Goal: Task Accomplishment & Management: Use online tool/utility

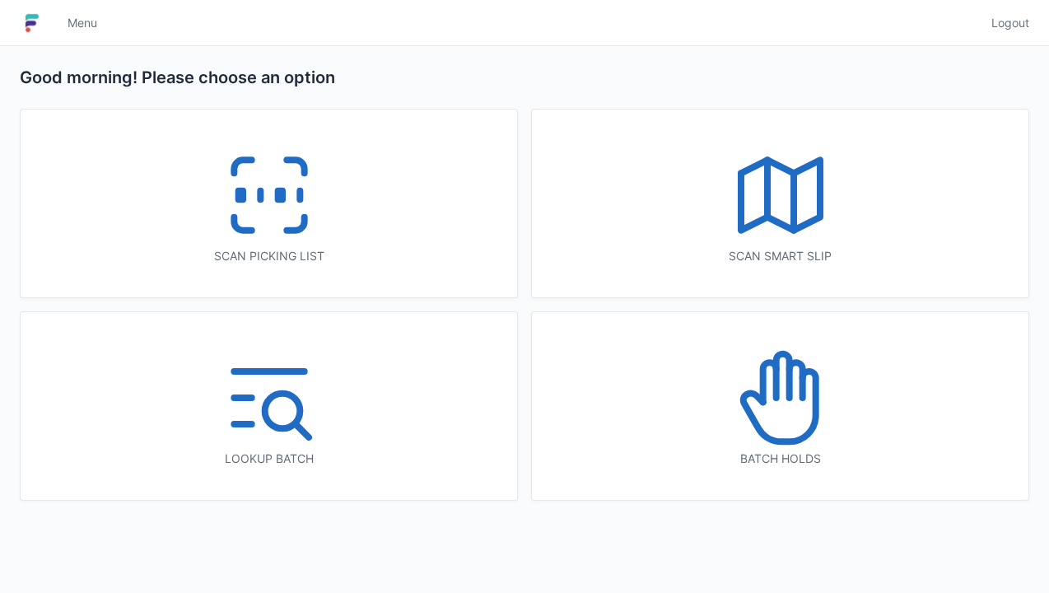
click at [254, 193] on icon at bounding box center [269, 194] width 105 height 105
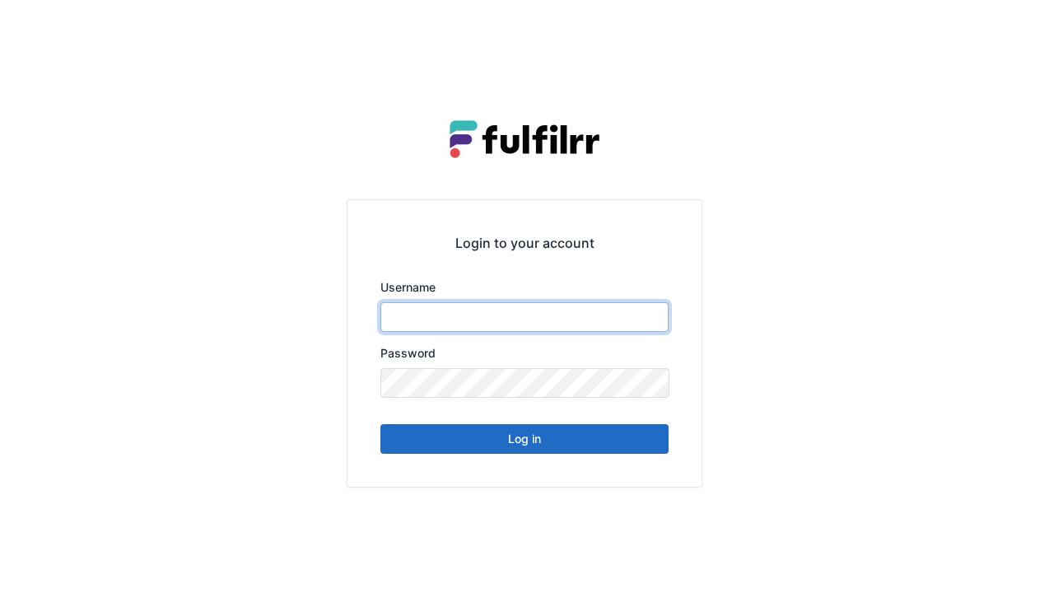
type input "******"
click at [519, 445] on button "Log in" at bounding box center [524, 439] width 288 height 30
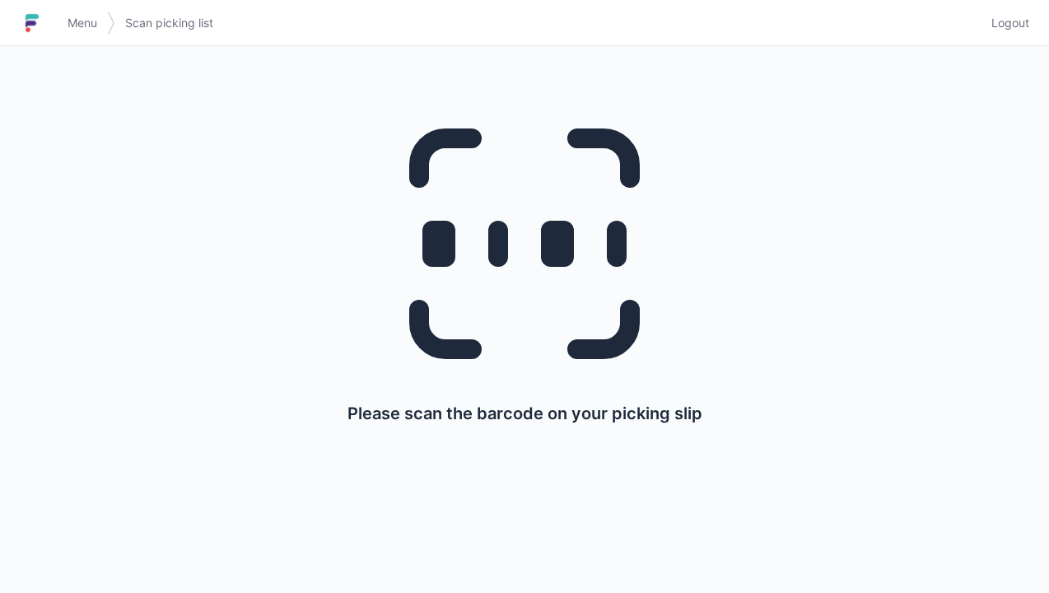
click at [64, 20] on link "Menu" at bounding box center [82, 23] width 49 height 30
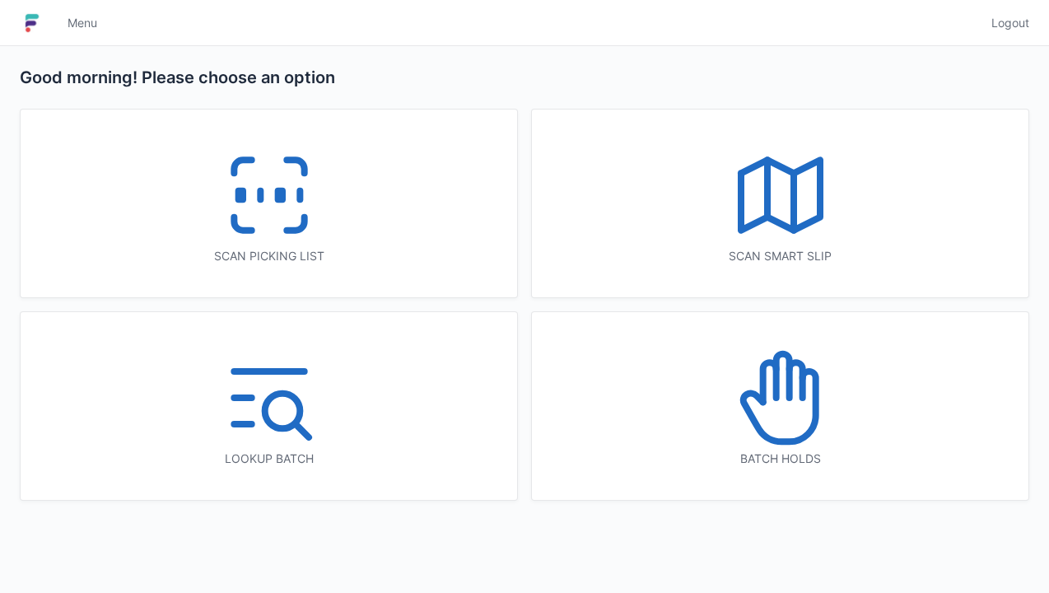
click at [767, 215] on line at bounding box center [767, 188] width 0 height 57
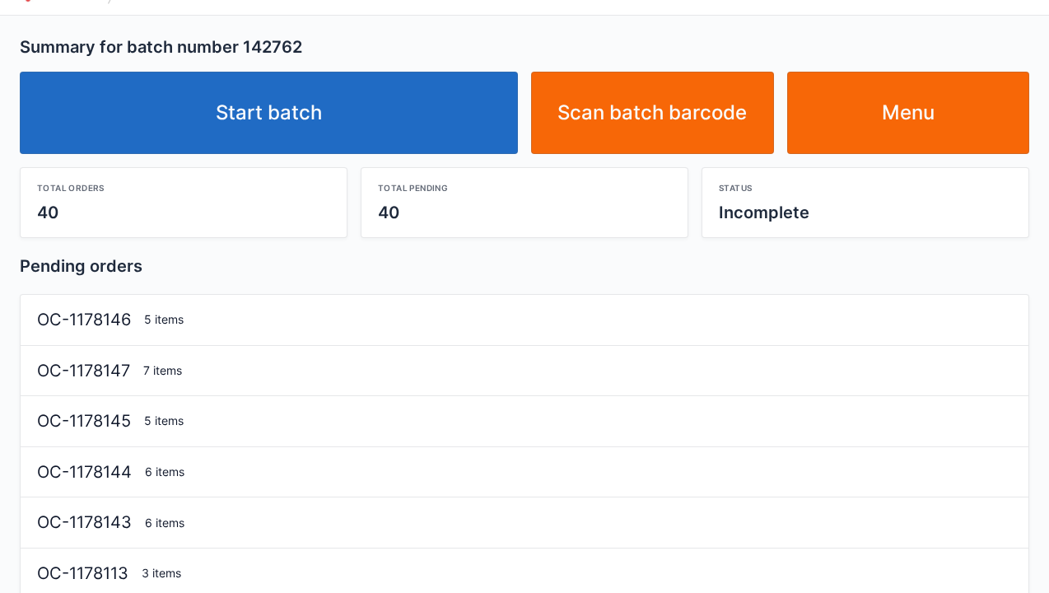
scroll to position [33, 0]
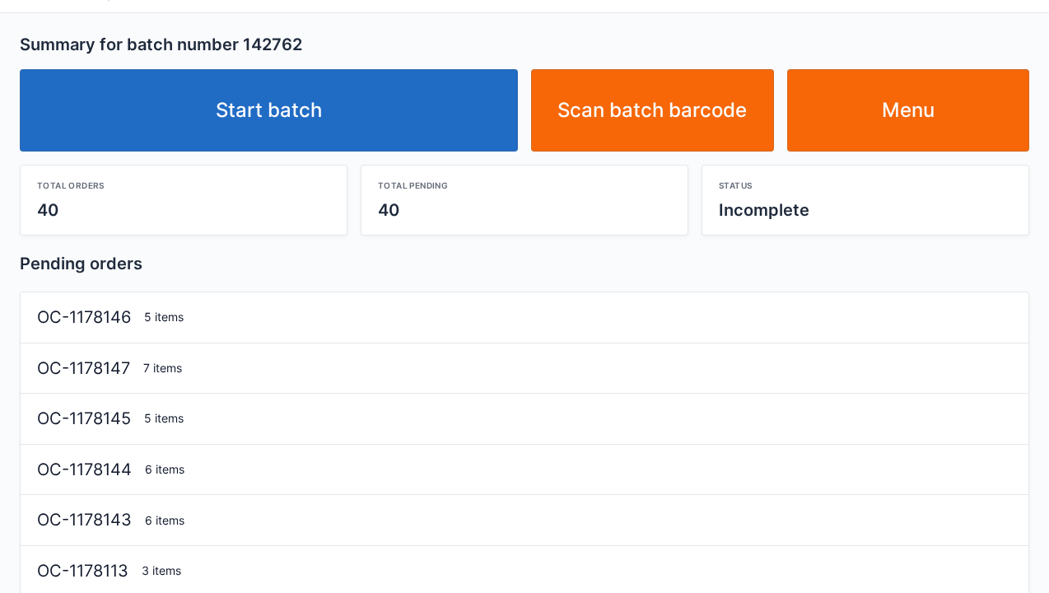
click at [303, 118] on link "Start batch" at bounding box center [269, 110] width 498 height 82
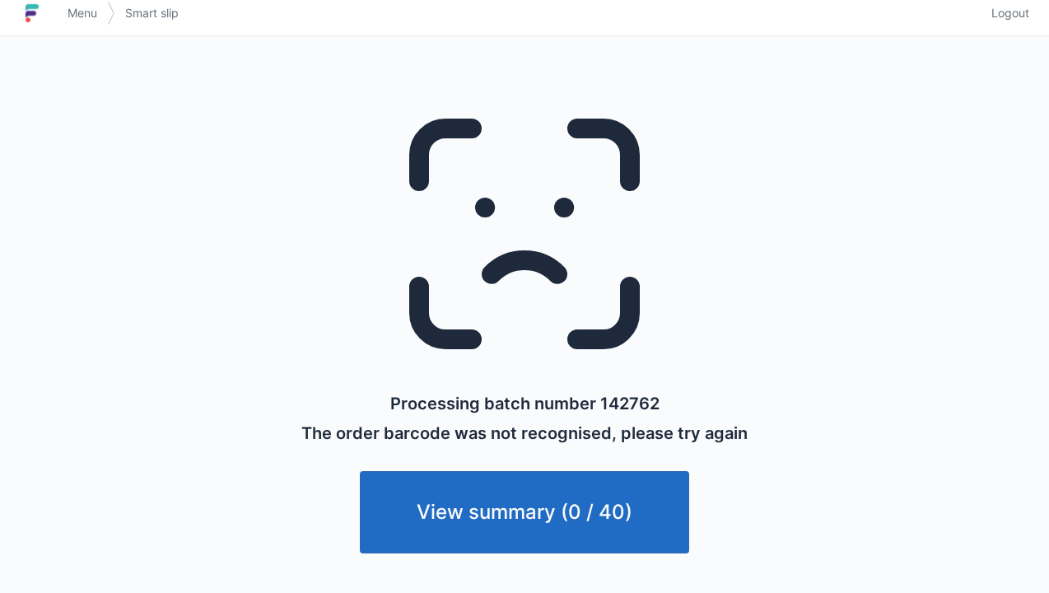
click at [60, 8] on link "Menu" at bounding box center [82, 13] width 49 height 30
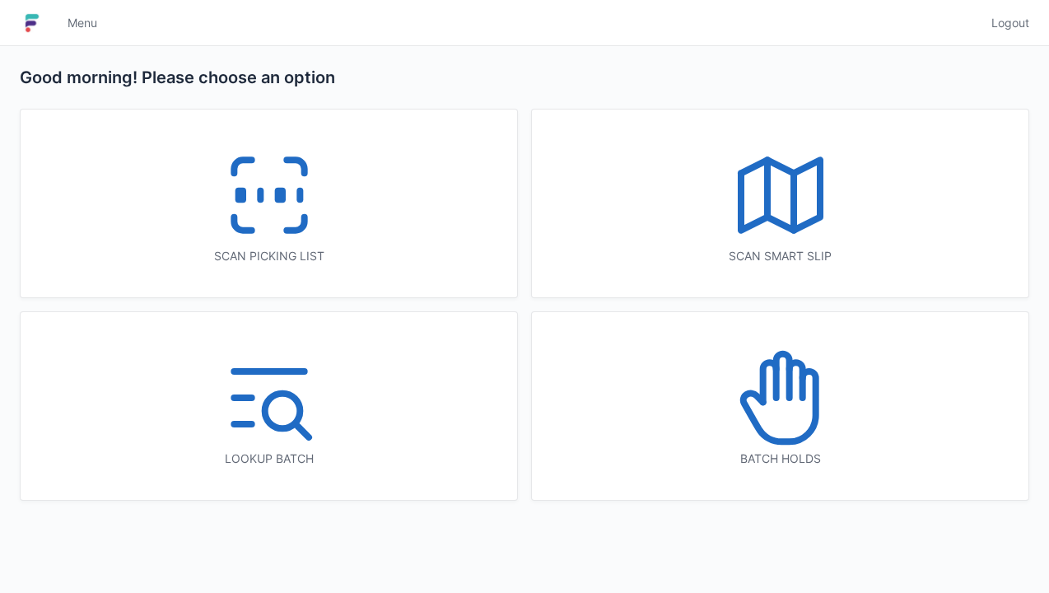
click at [758, 198] on icon at bounding box center [780, 194] width 105 height 105
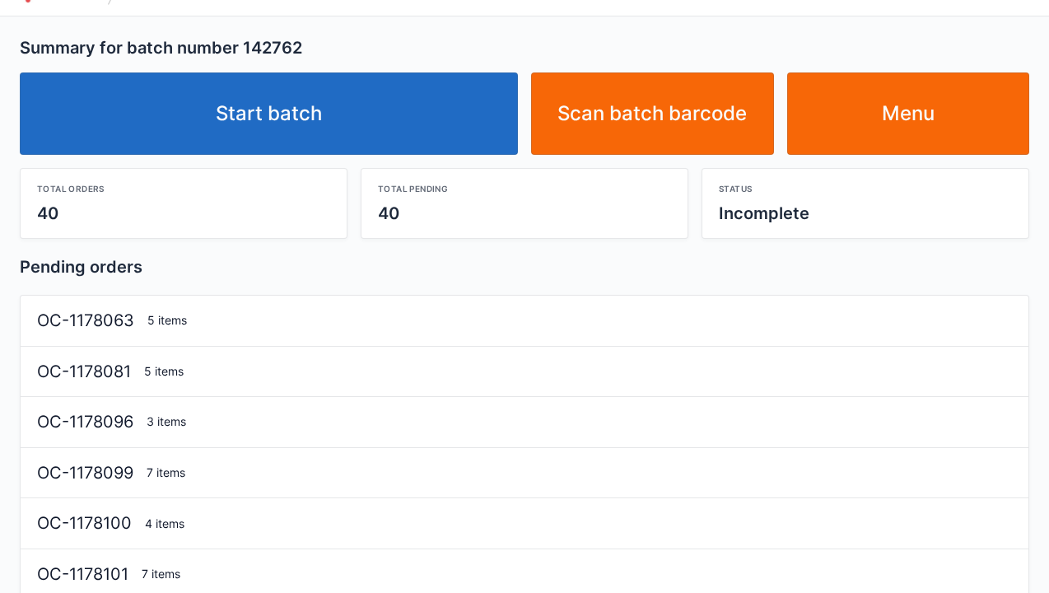
scroll to position [33, 0]
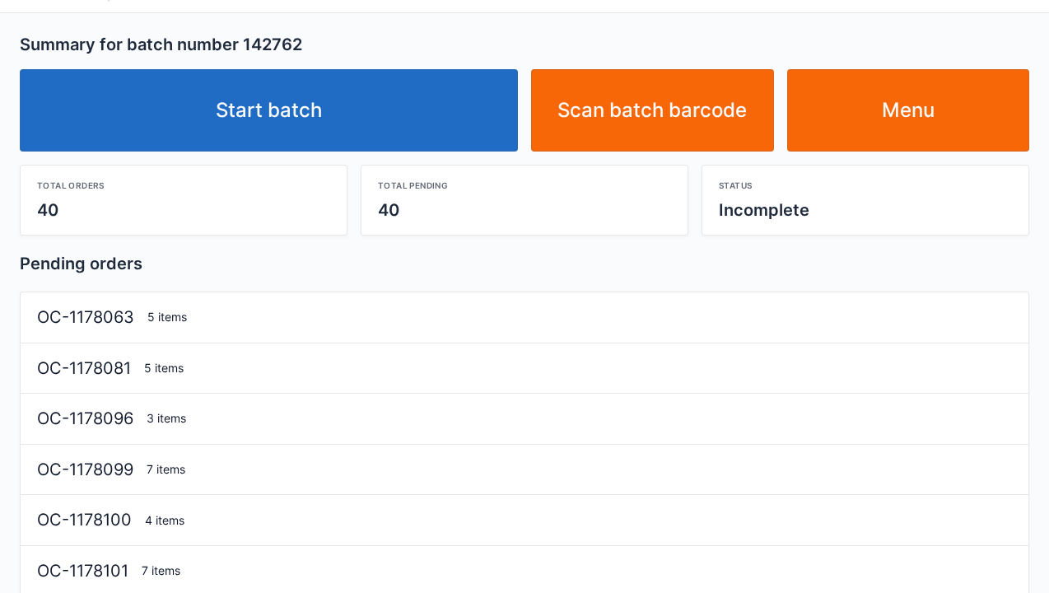
click at [275, 114] on link "Start batch" at bounding box center [269, 110] width 498 height 82
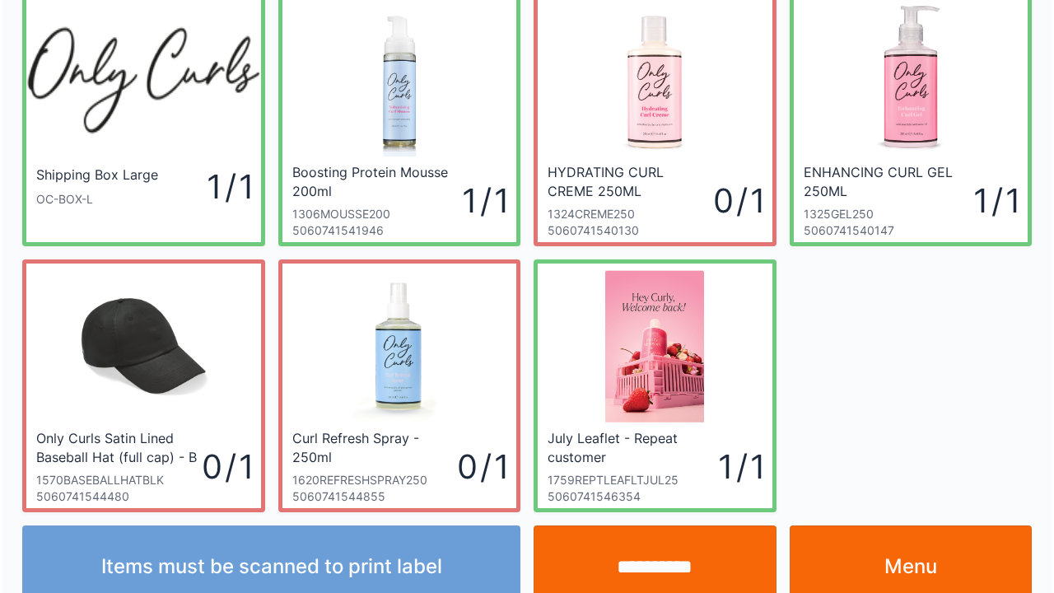
scroll to position [96, 0]
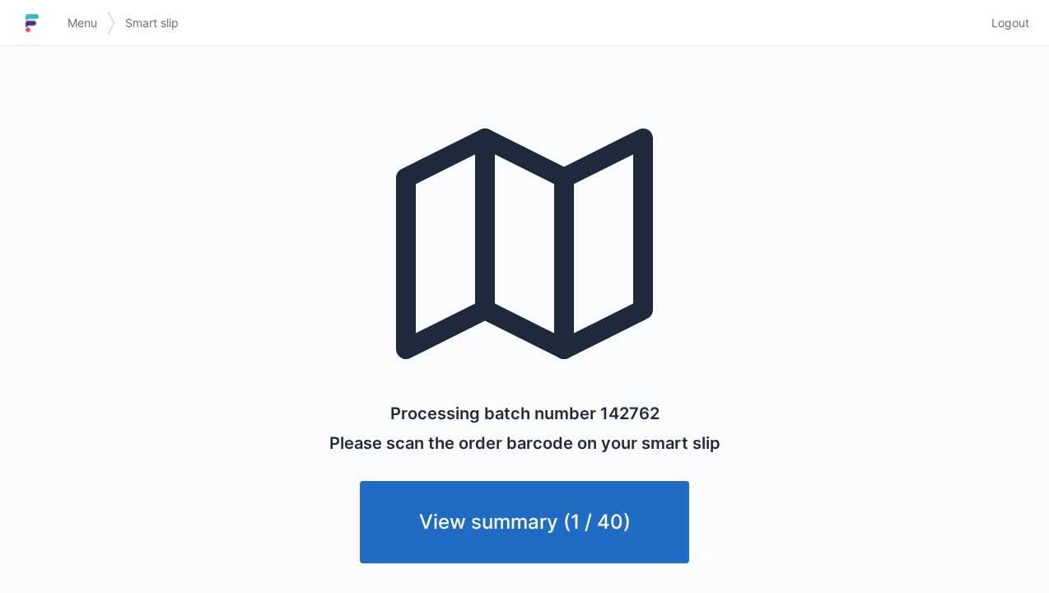
click at [73, 8] on link "Menu" at bounding box center [82, 23] width 49 height 30
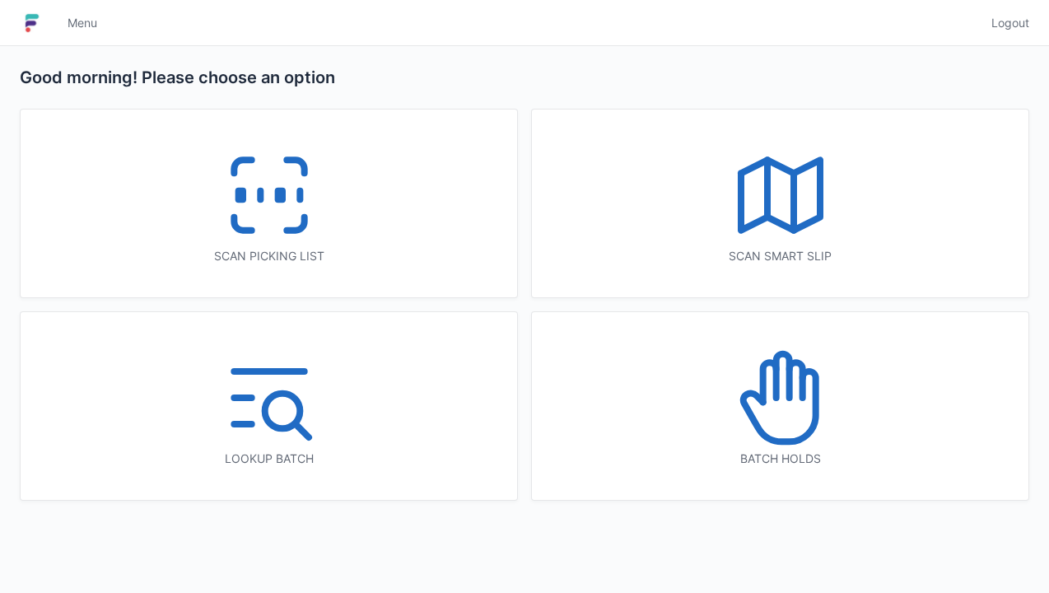
click at [260, 199] on line at bounding box center [260, 195] width 0 height 9
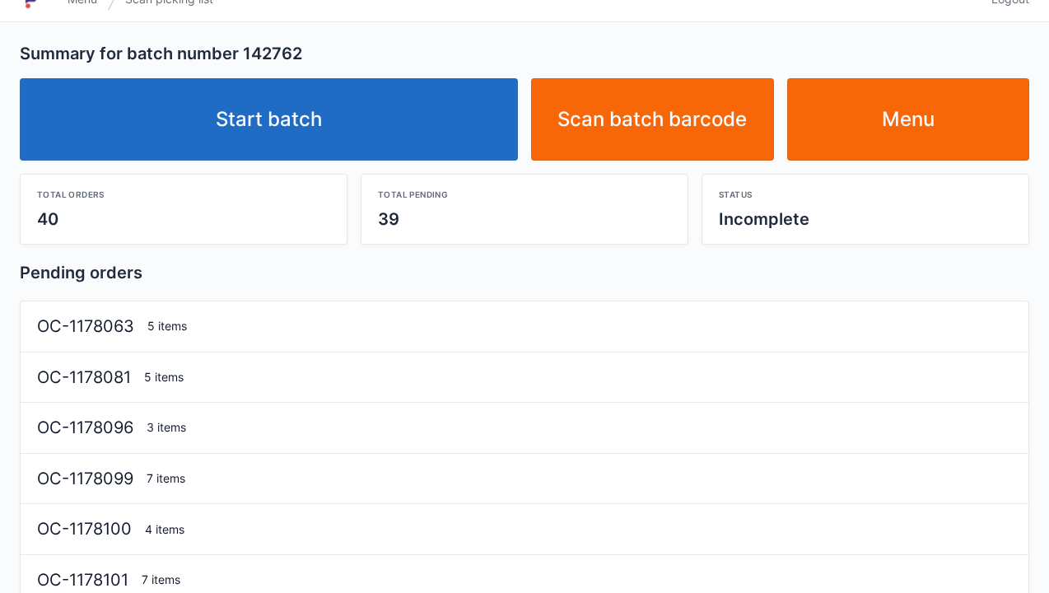
scroll to position [33, 0]
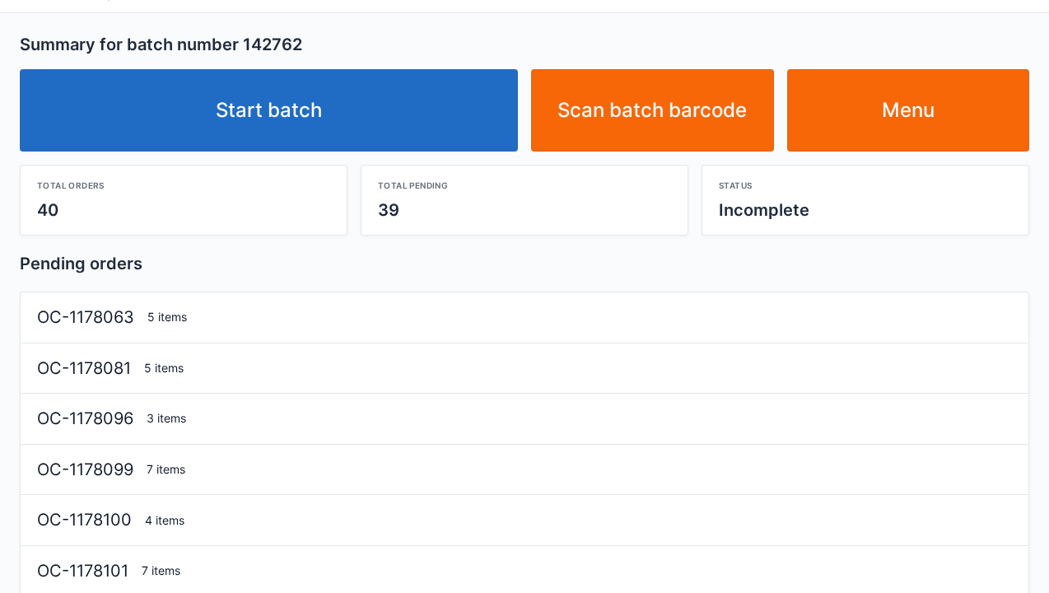
click at [285, 84] on link "Start batch" at bounding box center [269, 110] width 498 height 82
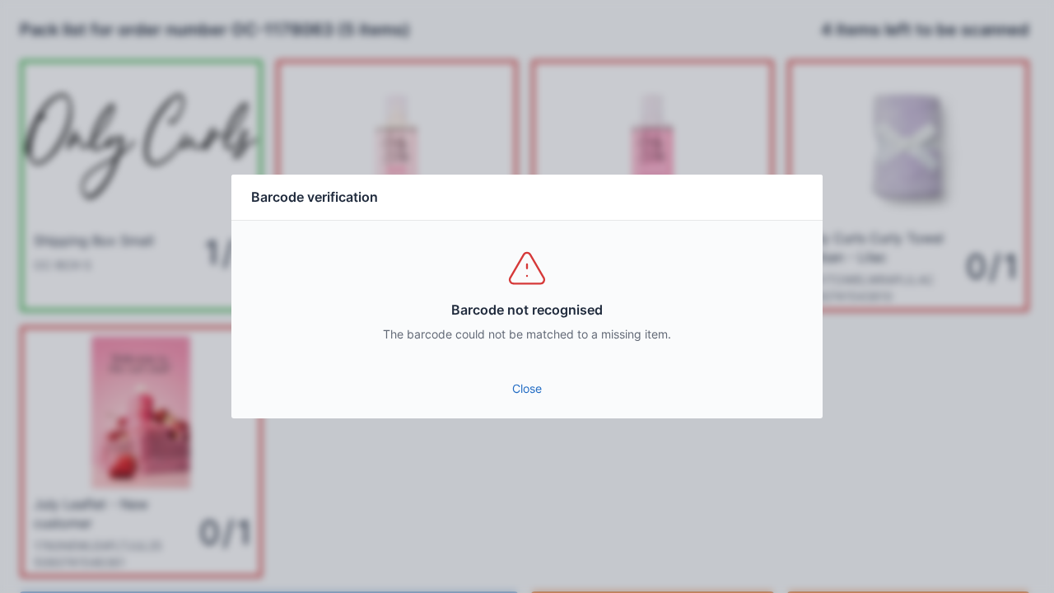
click at [540, 376] on link "Close" at bounding box center [527, 389] width 565 height 30
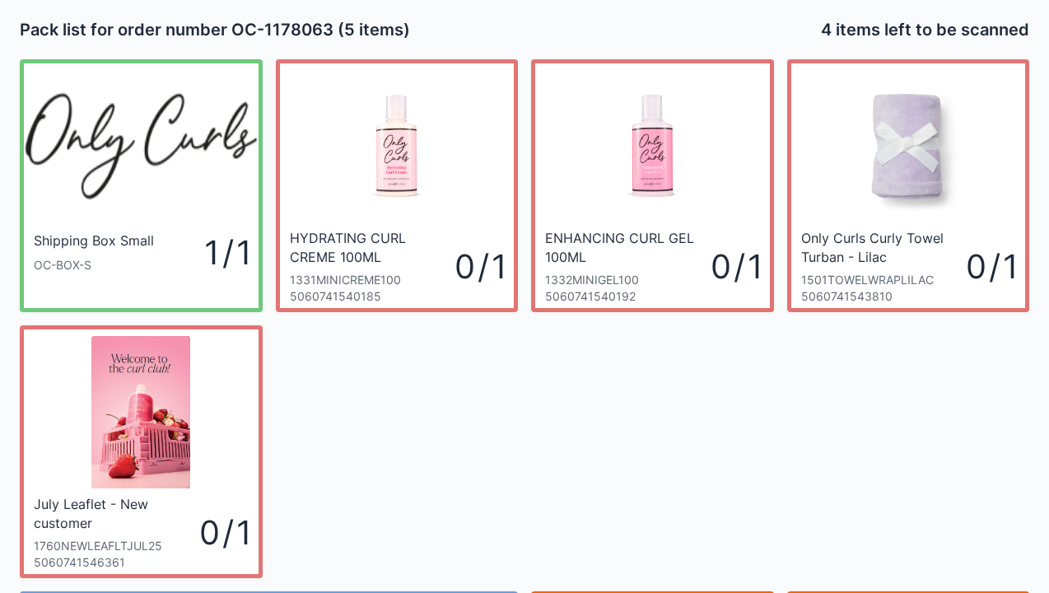
scroll to position [96, 0]
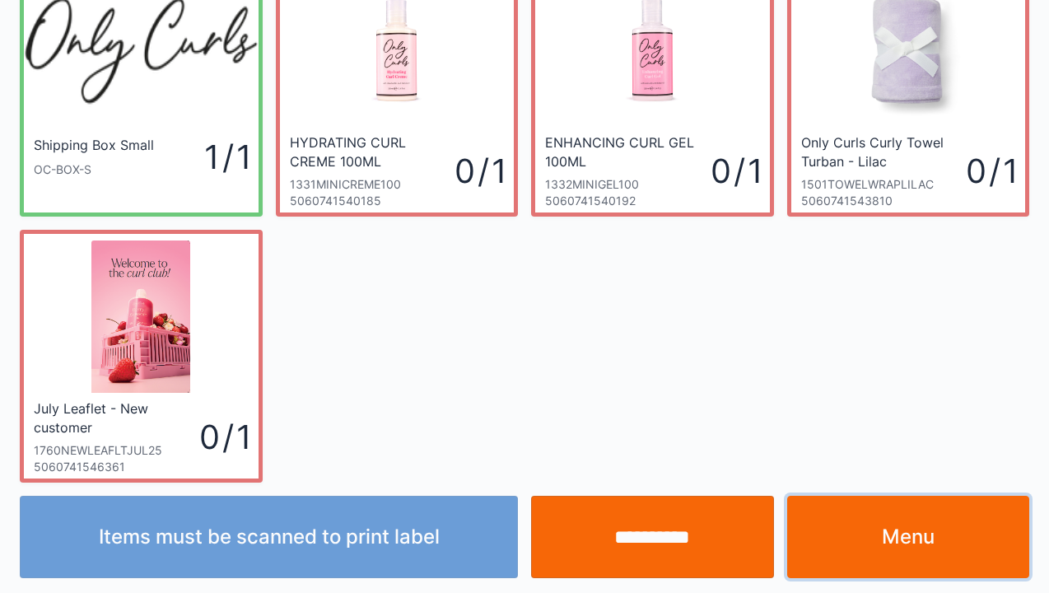
click at [902, 561] on link "Menu" at bounding box center [908, 537] width 243 height 82
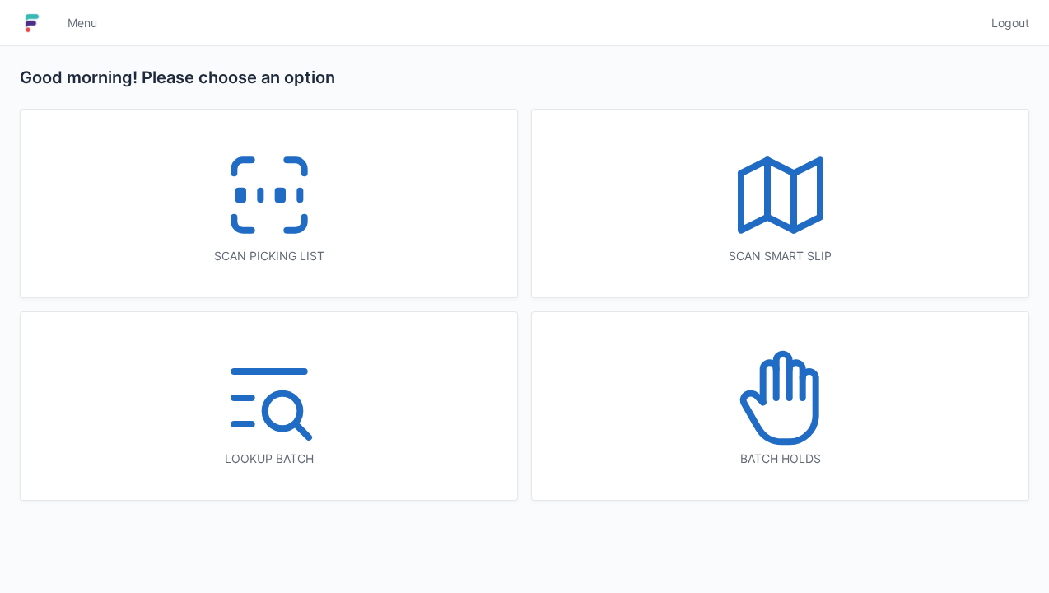
click at [260, 193] on line at bounding box center [260, 195] width 0 height 9
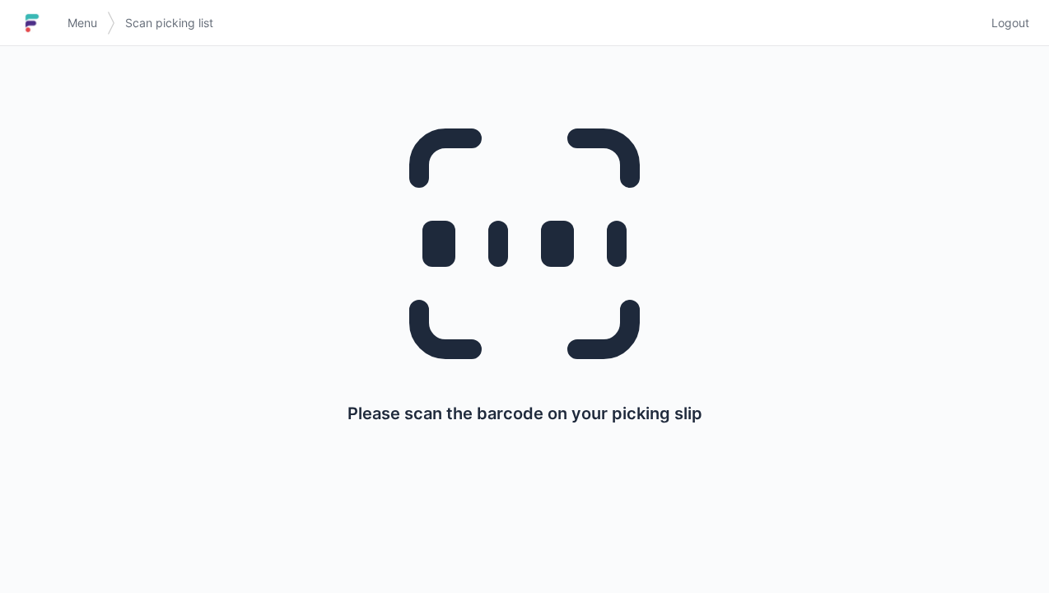
click at [68, 8] on link "Menu" at bounding box center [82, 23] width 49 height 30
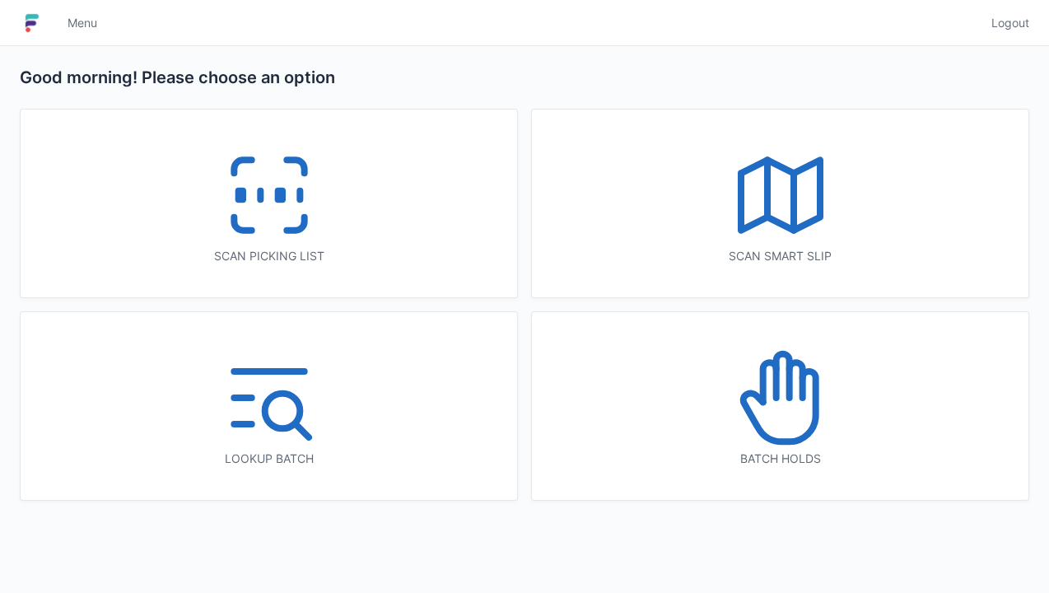
click at [776, 194] on icon at bounding box center [780, 194] width 105 height 105
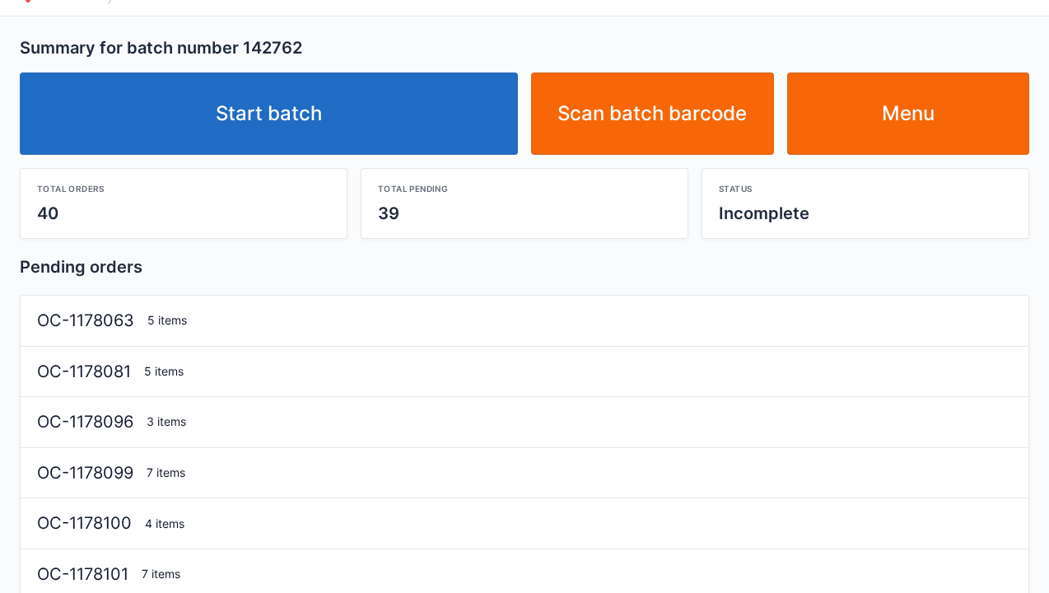
scroll to position [33, 0]
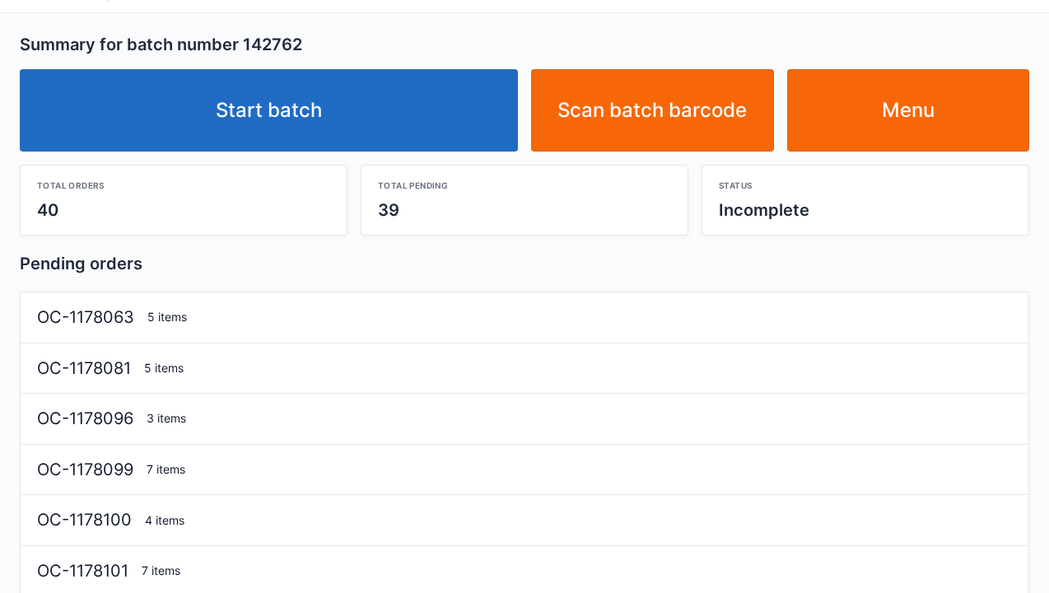
click at [284, 117] on link "Start batch" at bounding box center [269, 110] width 498 height 82
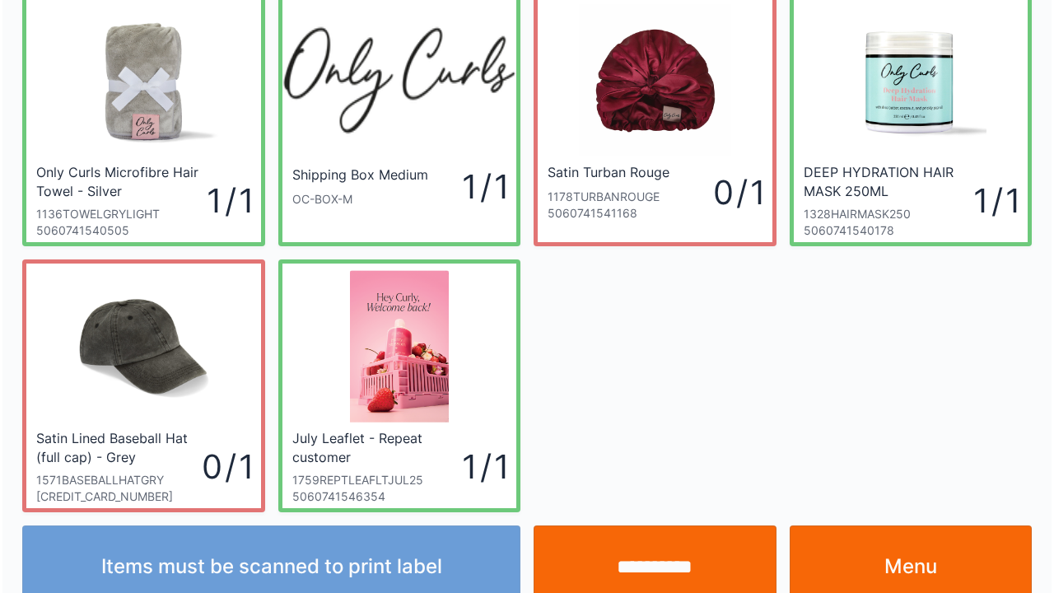
scroll to position [96, 0]
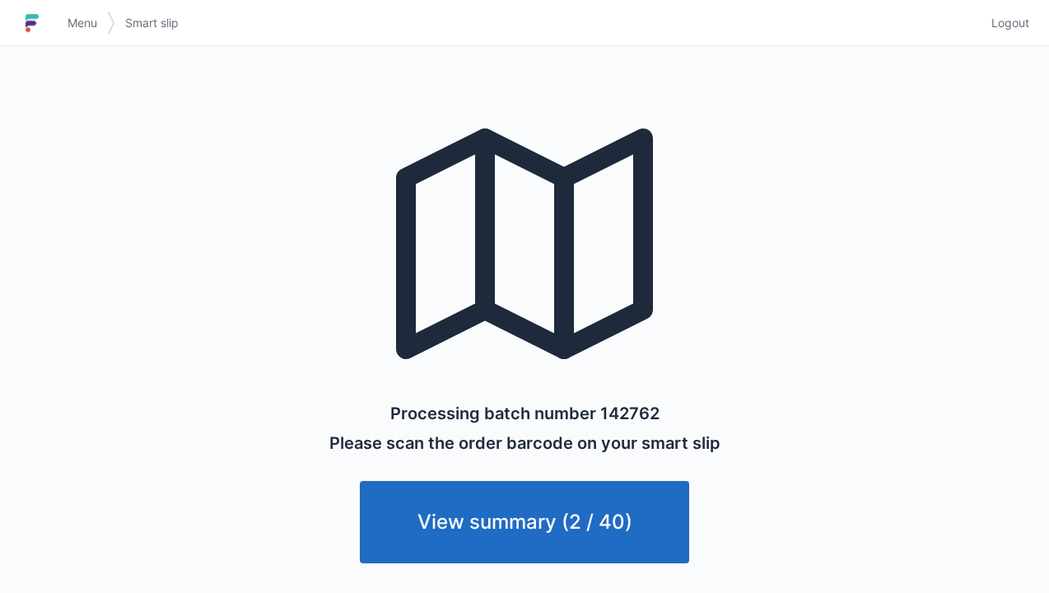
click at [40, 13] on img at bounding box center [32, 23] width 25 height 26
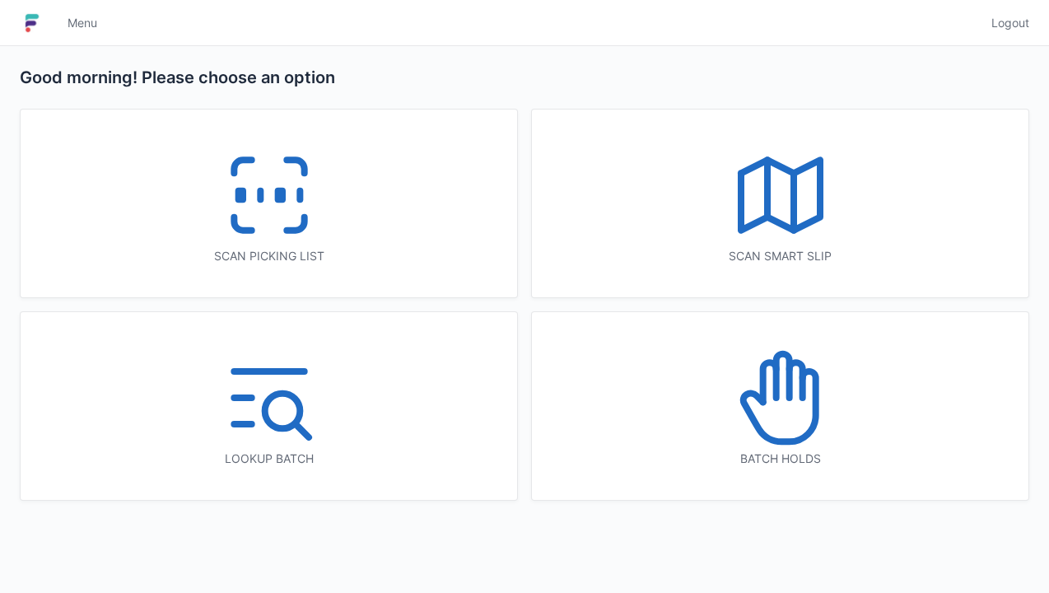
click at [283, 203] on icon at bounding box center [269, 194] width 105 height 105
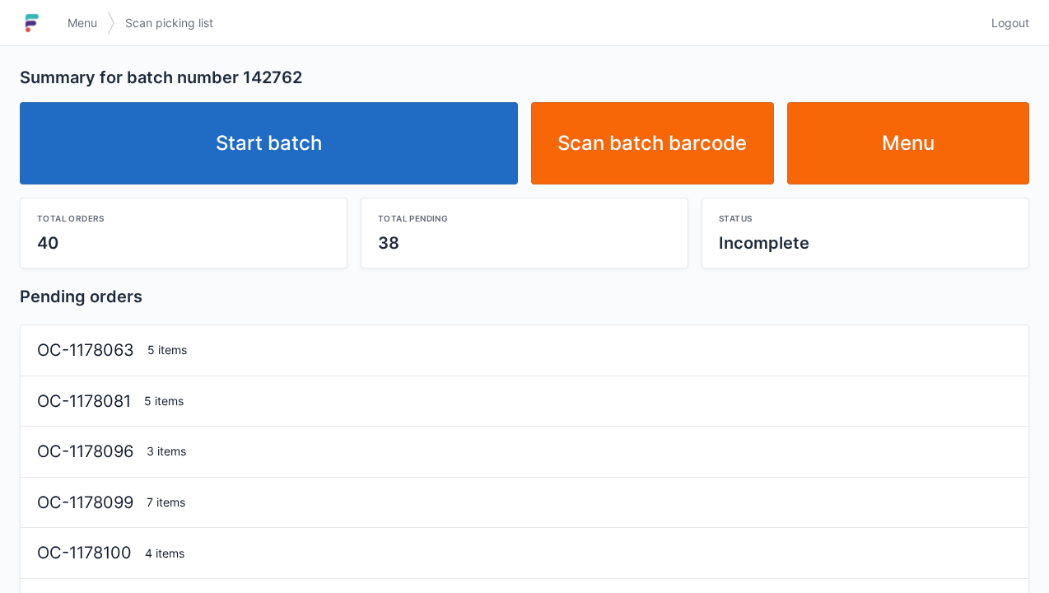
click at [288, 139] on link "Start batch" at bounding box center [269, 143] width 498 height 82
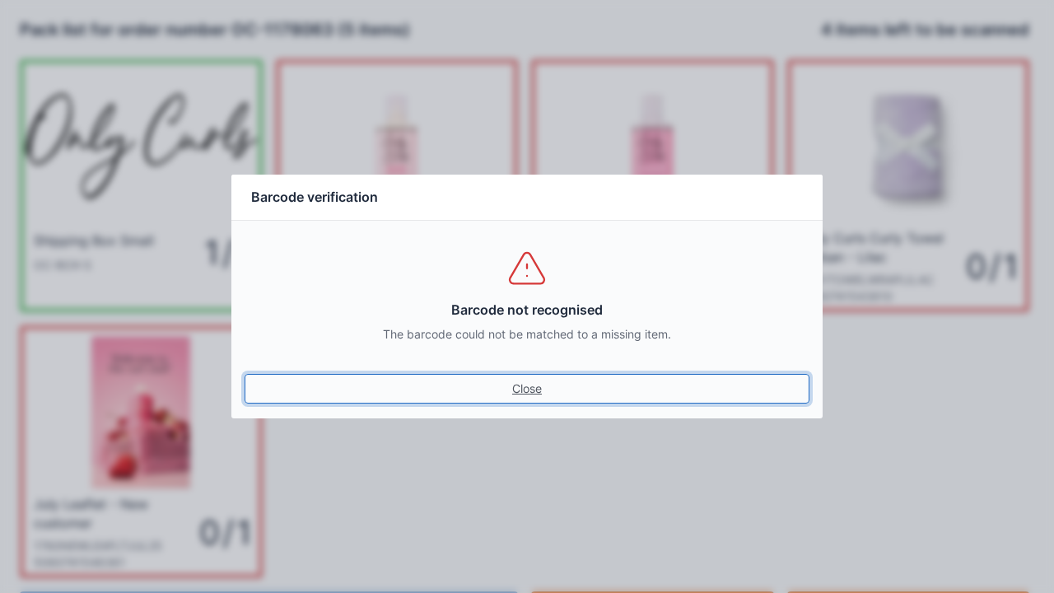
click at [529, 394] on link "Close" at bounding box center [527, 389] width 565 height 30
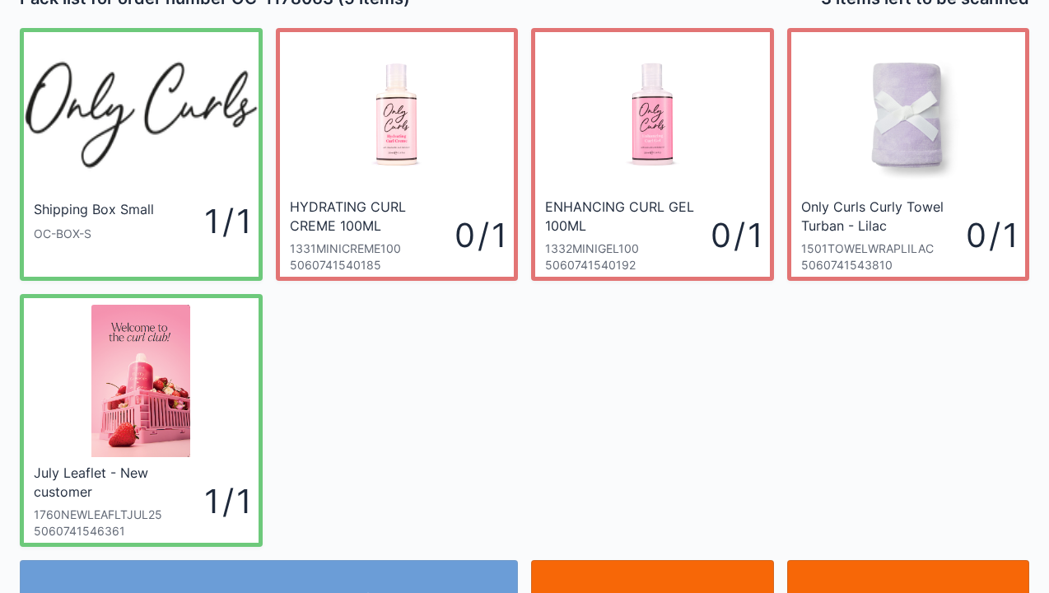
scroll to position [33, 0]
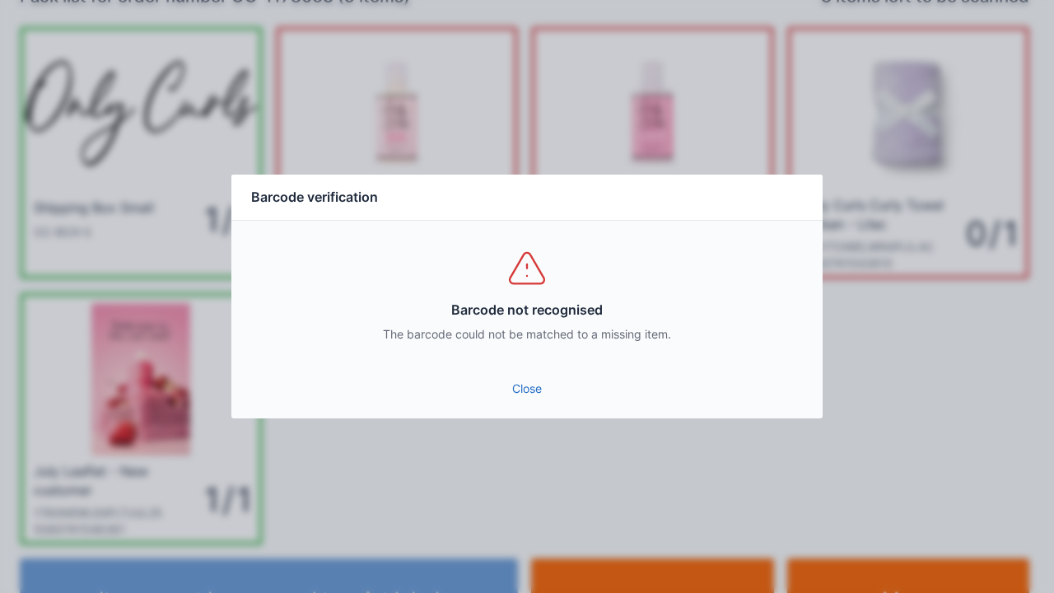
click at [529, 400] on link "Close" at bounding box center [527, 389] width 565 height 30
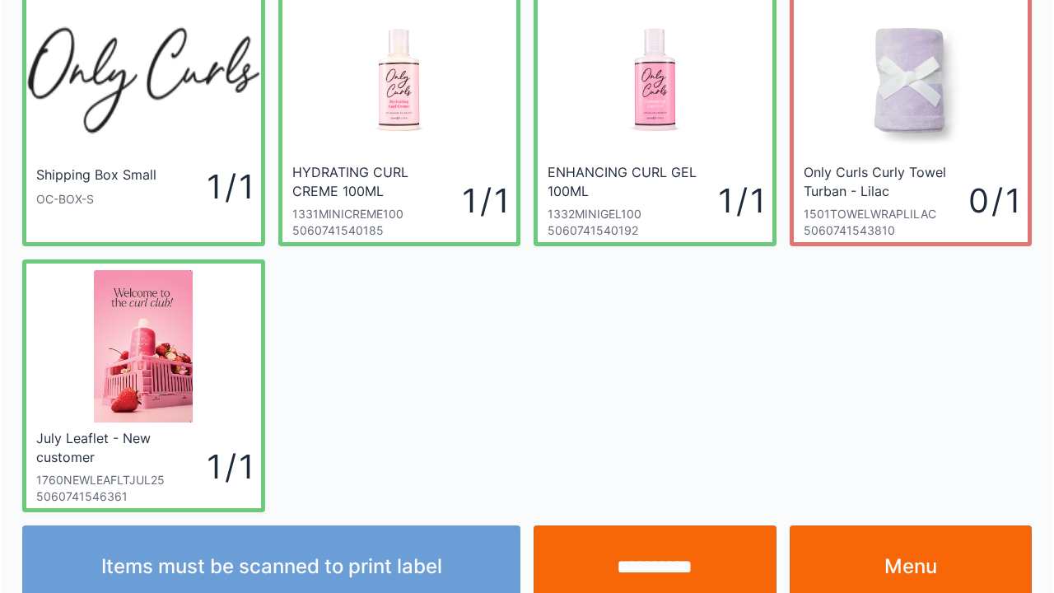
scroll to position [96, 0]
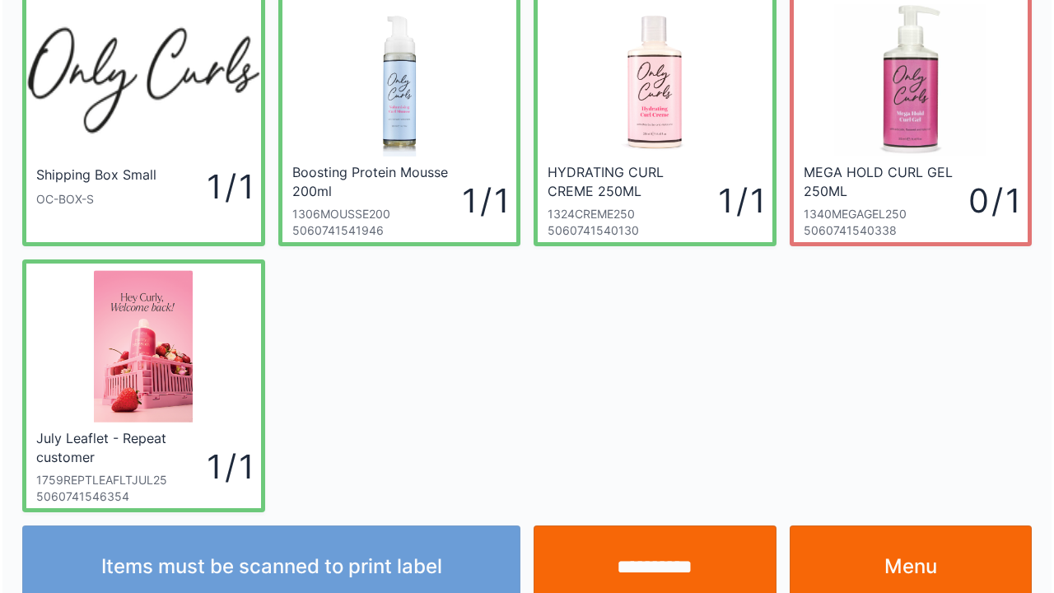
scroll to position [96, 0]
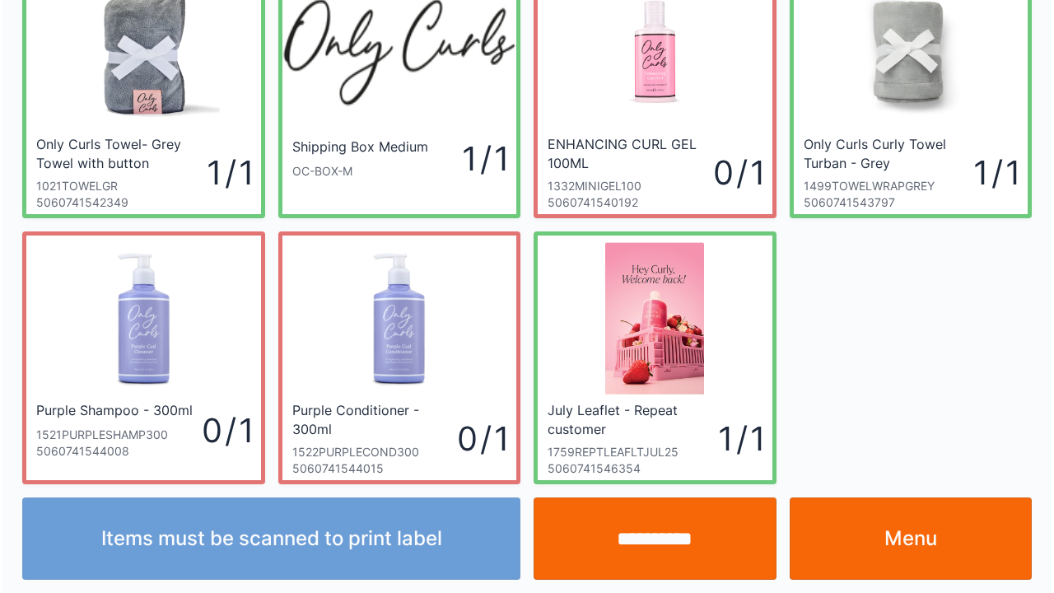
scroll to position [96, 0]
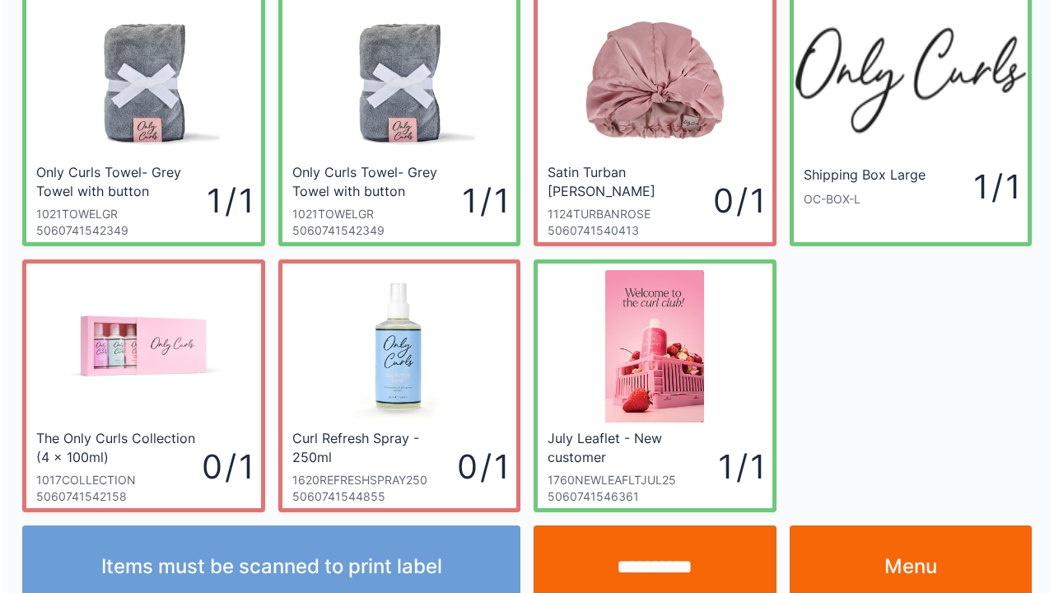
scroll to position [96, 0]
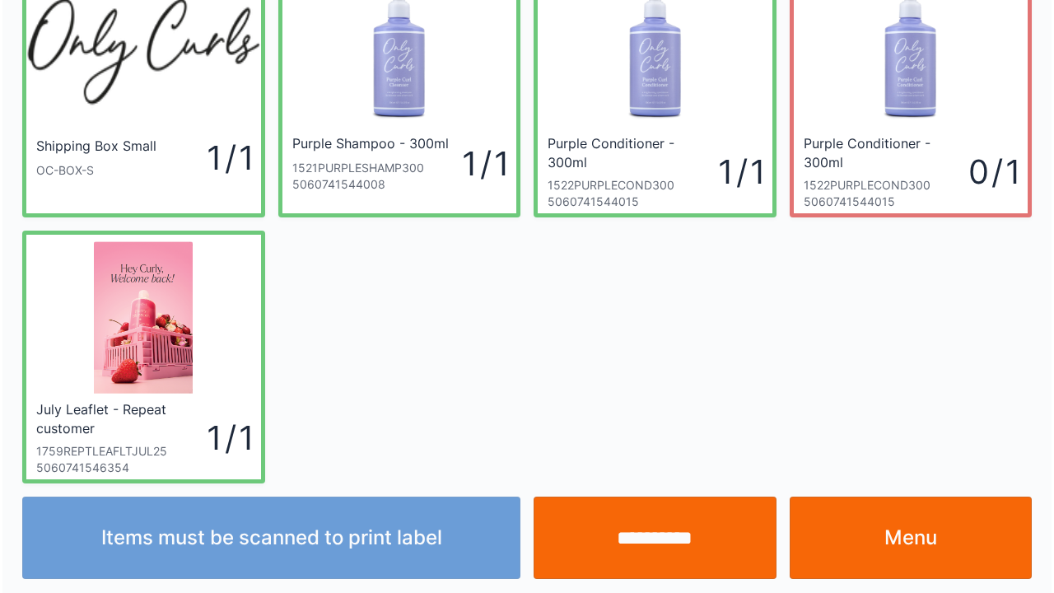
scroll to position [96, 0]
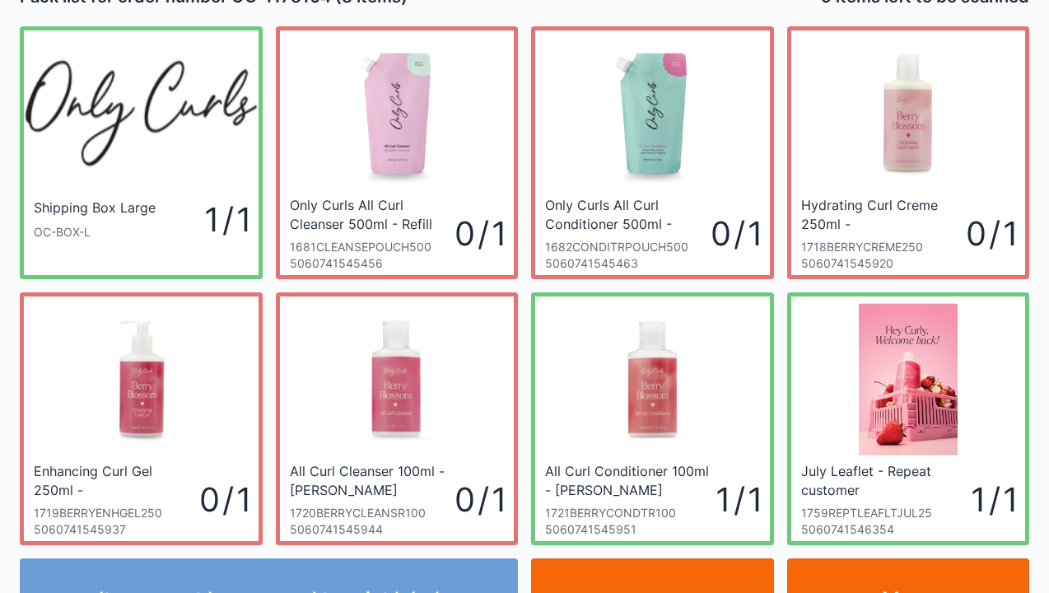
scroll to position [66, 0]
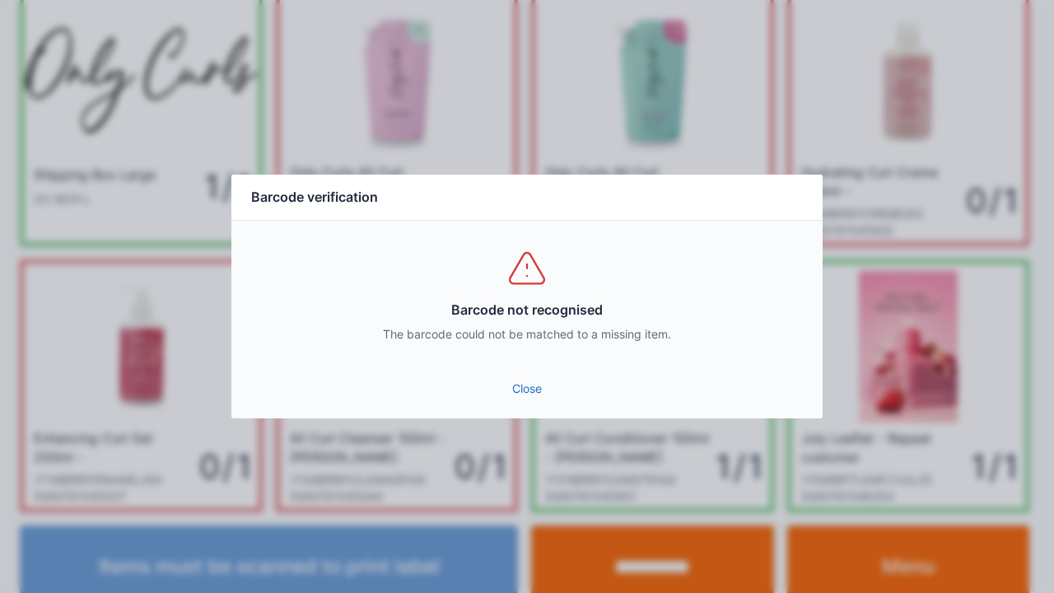
click at [532, 390] on link "Close" at bounding box center [527, 389] width 565 height 30
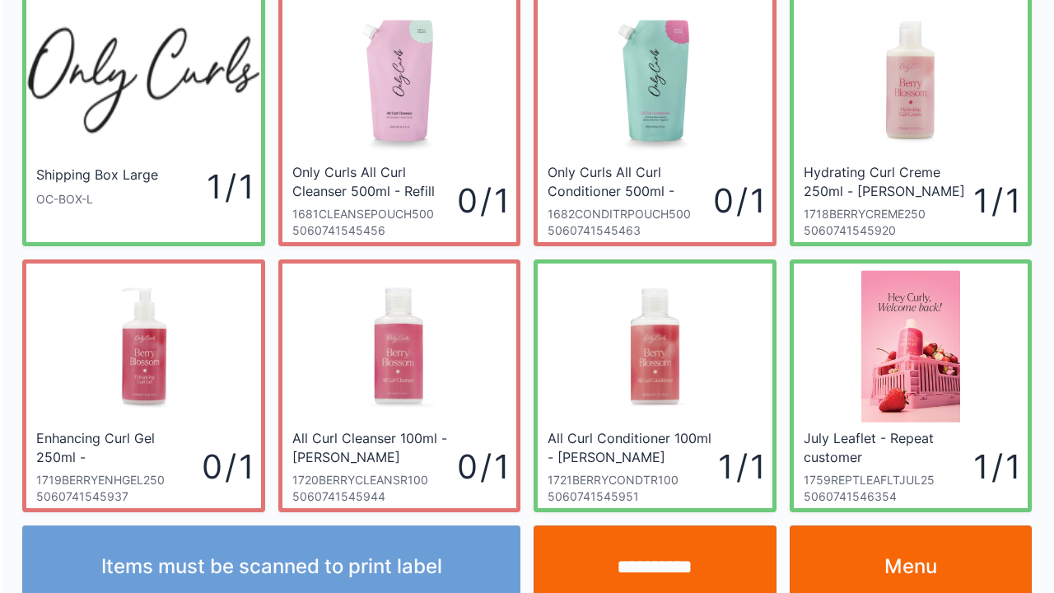
scroll to position [96, 0]
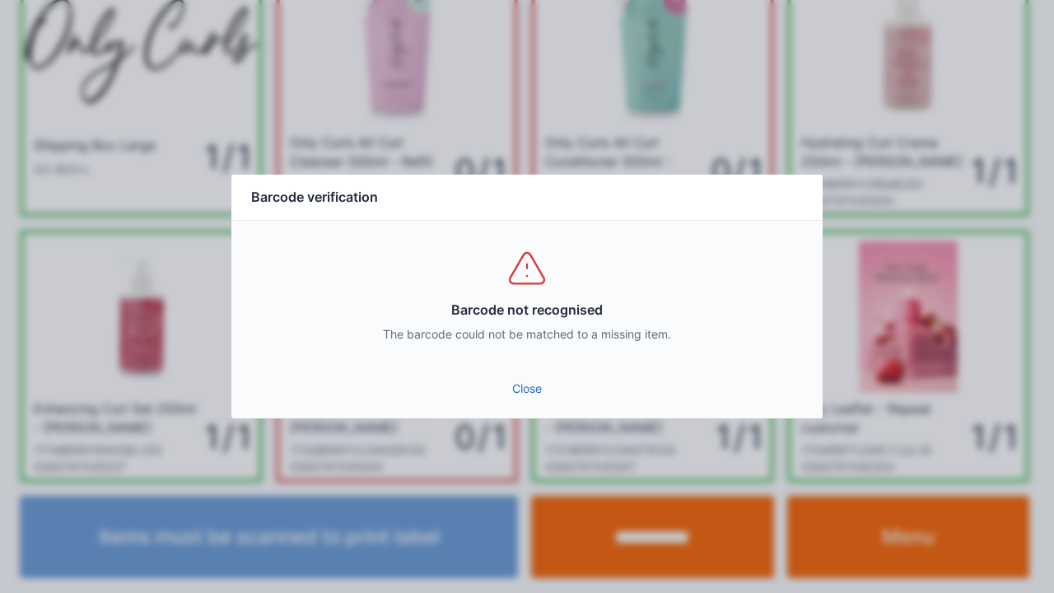
click at [534, 379] on link "Close" at bounding box center [527, 389] width 565 height 30
click at [510, 385] on link "Close" at bounding box center [527, 389] width 565 height 30
click at [514, 377] on link "Close" at bounding box center [527, 389] width 565 height 30
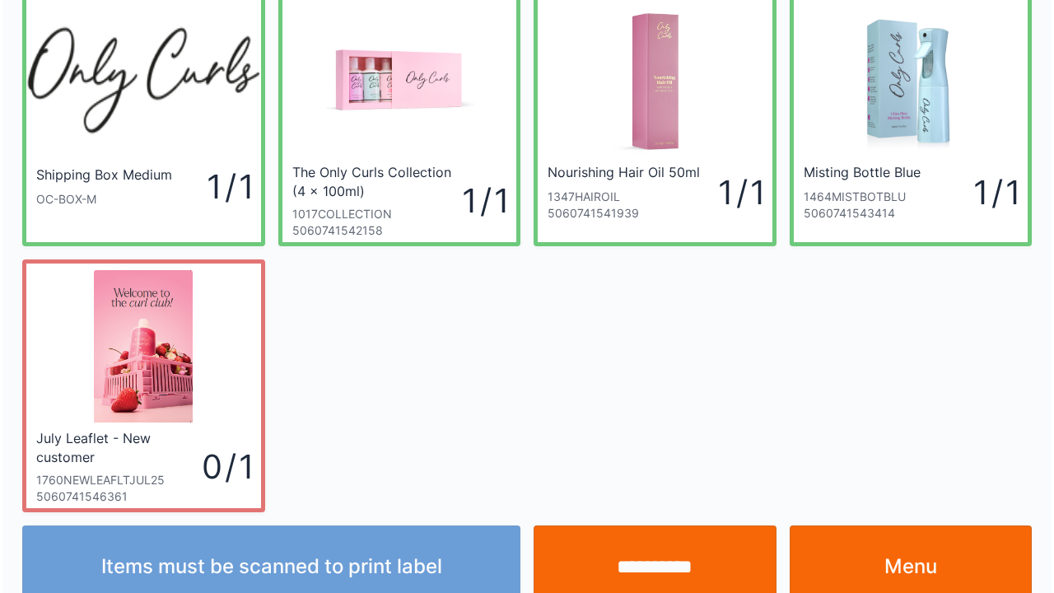
scroll to position [96, 0]
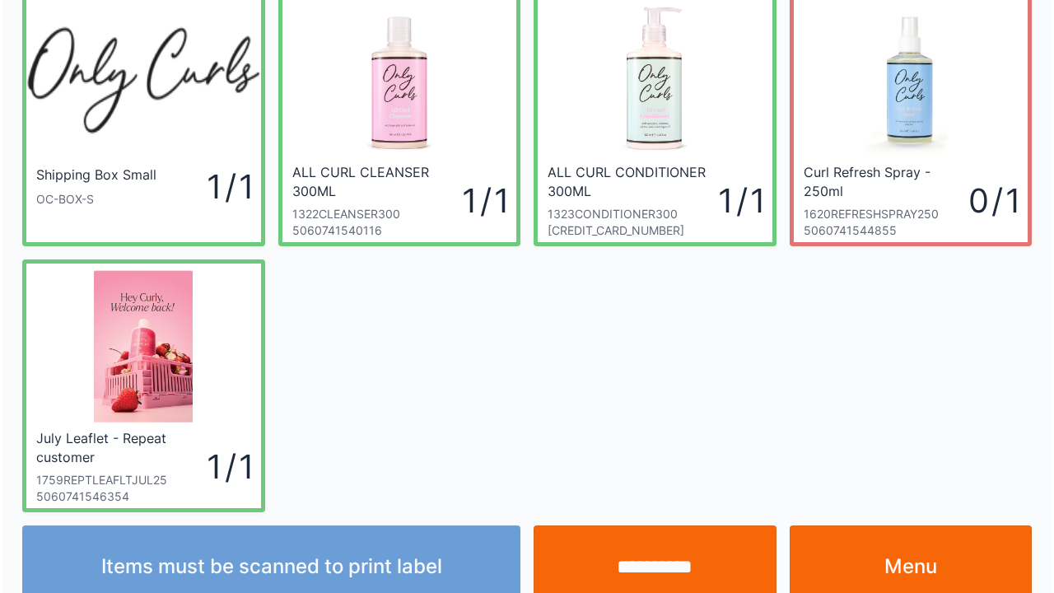
scroll to position [96, 0]
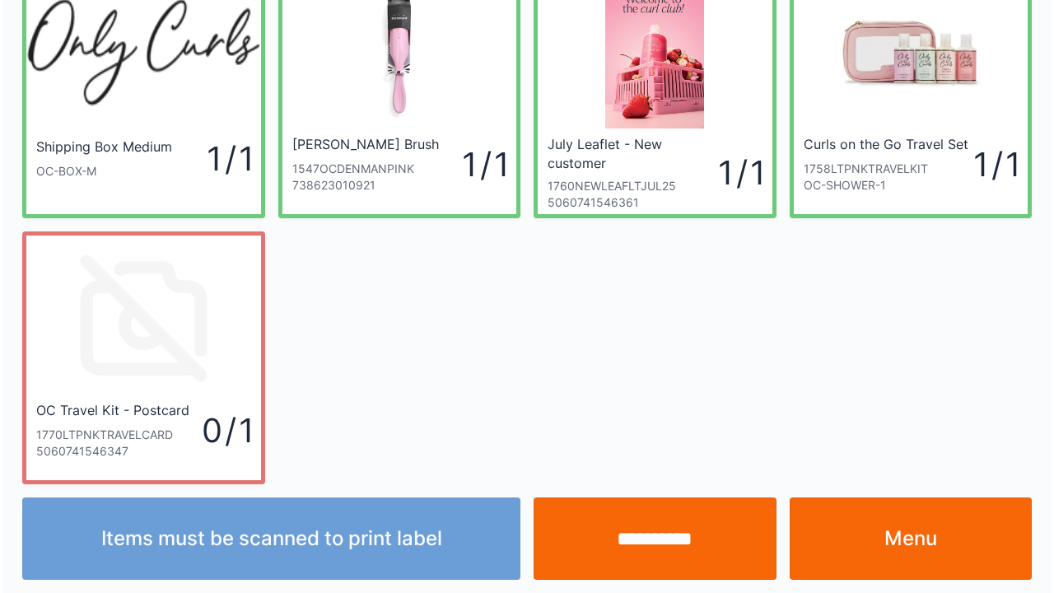
scroll to position [96, 0]
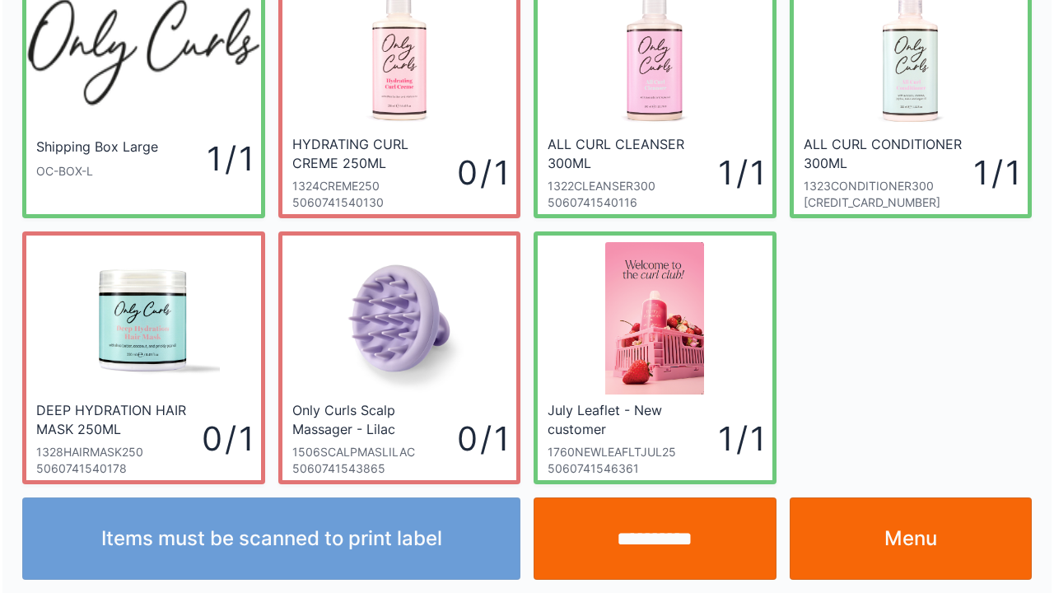
scroll to position [96, 0]
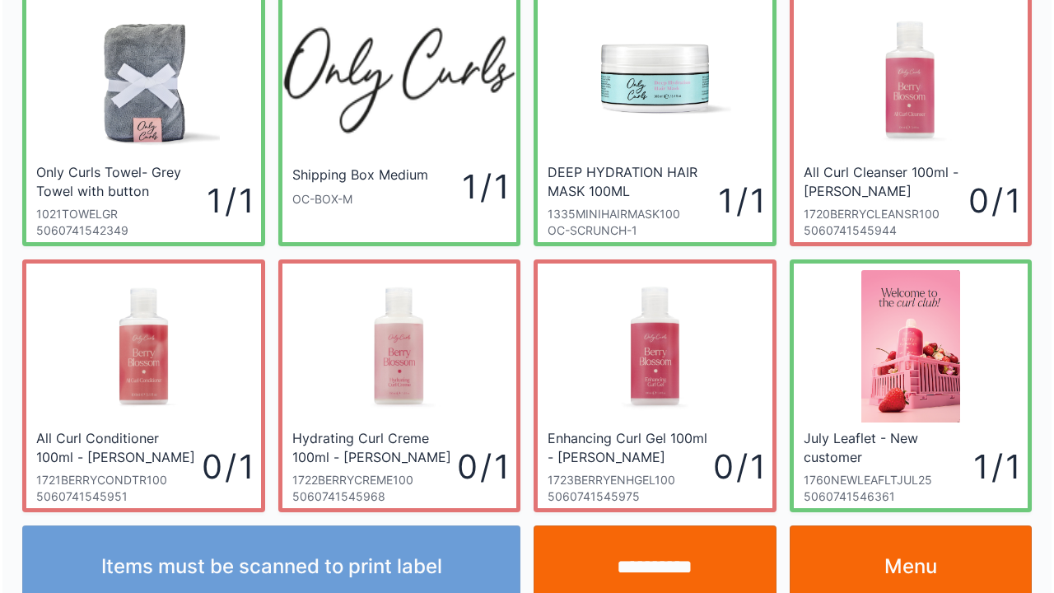
scroll to position [96, 0]
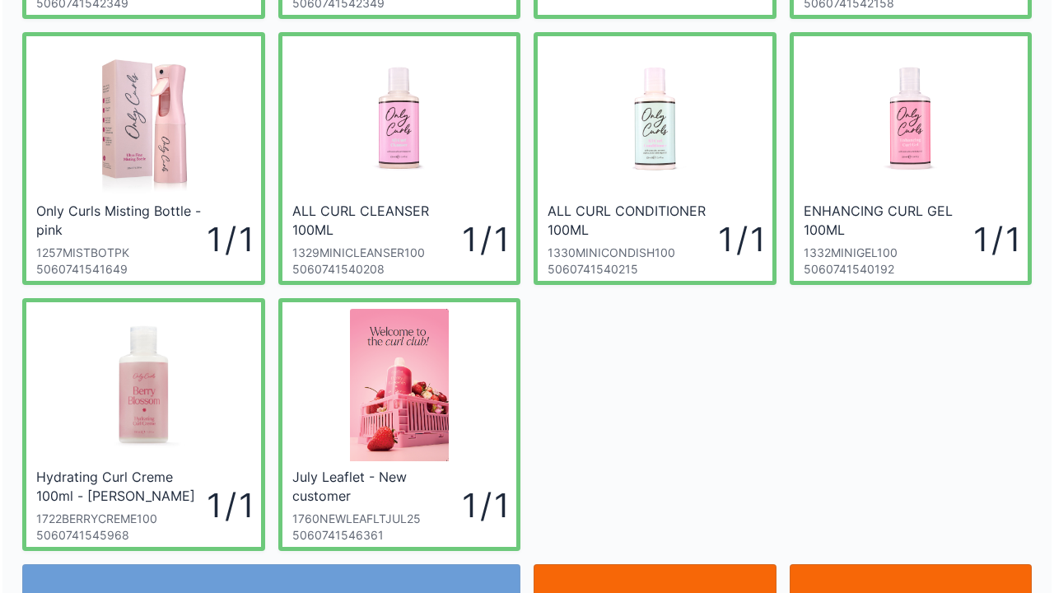
scroll to position [296, 0]
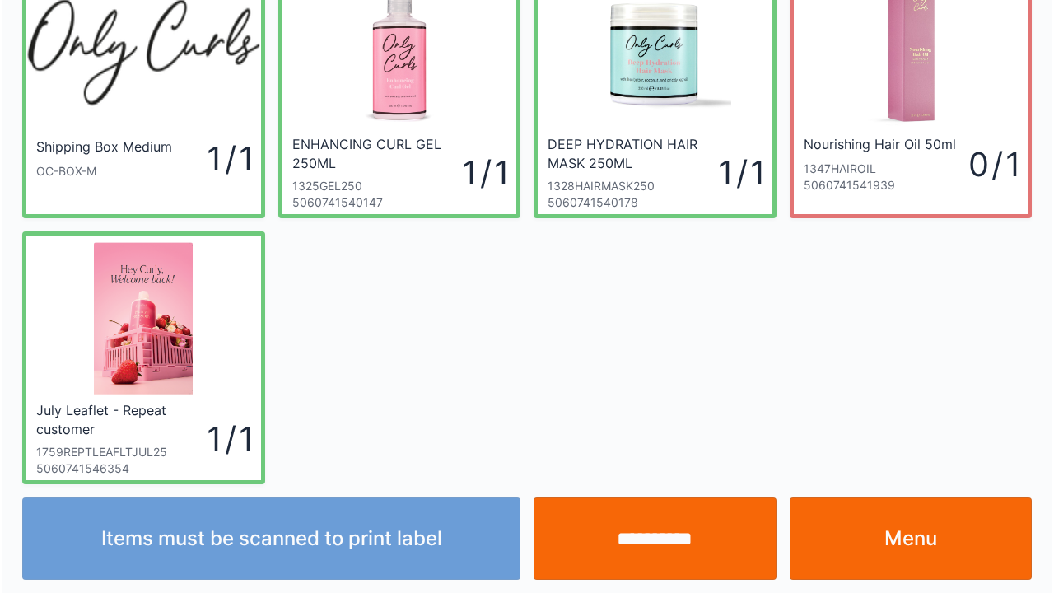
scroll to position [96, 0]
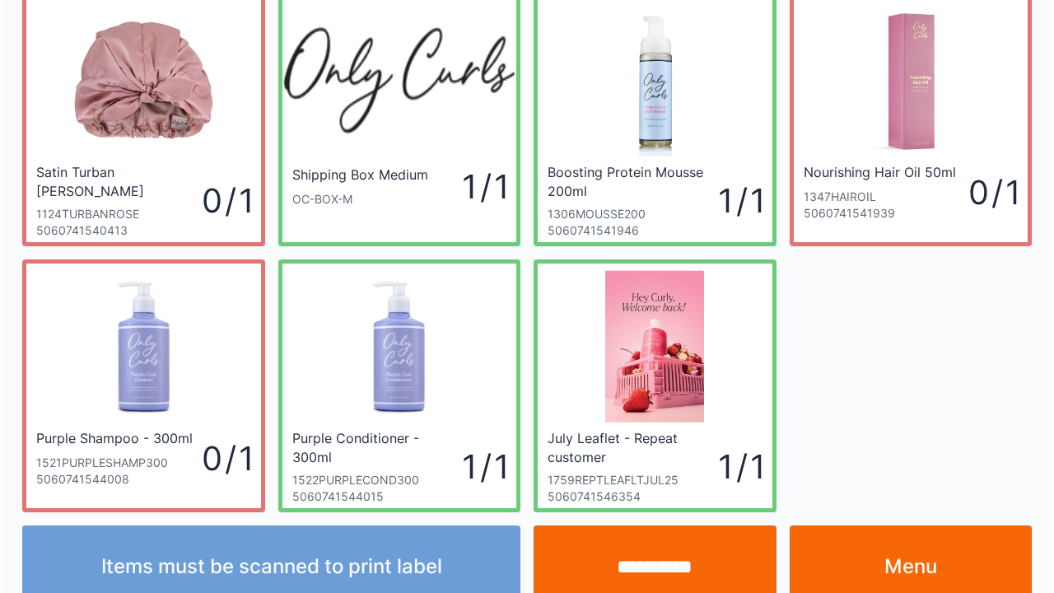
scroll to position [96, 0]
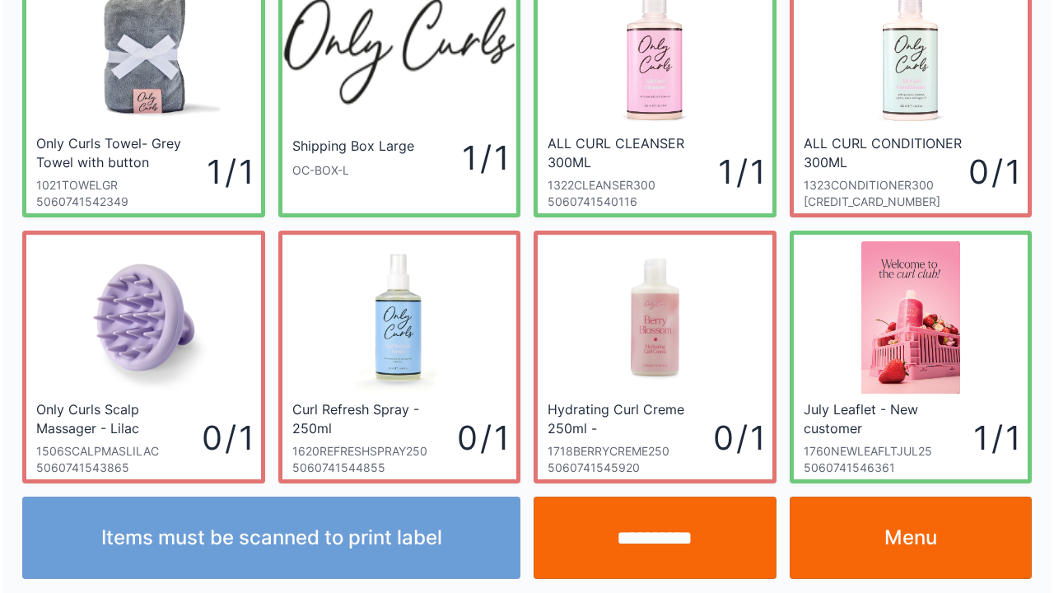
scroll to position [96, 0]
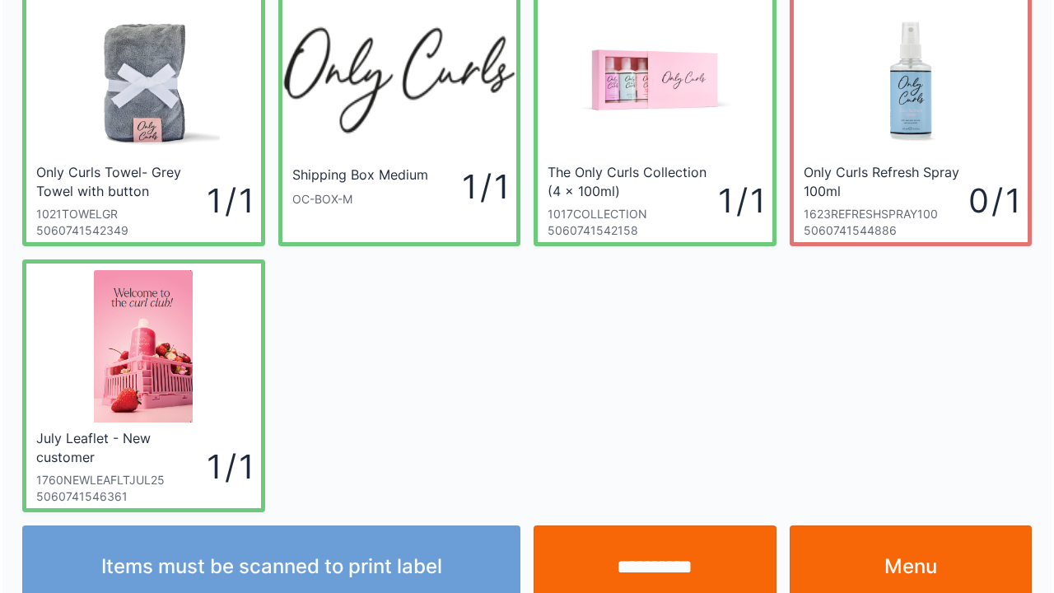
scroll to position [96, 0]
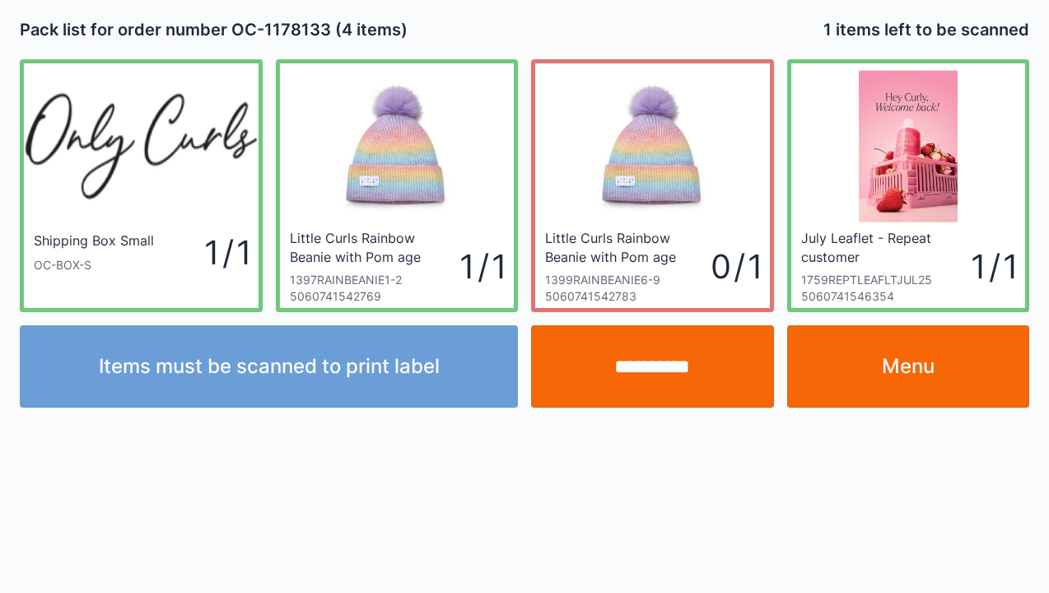
click at [655, 374] on input "**********" at bounding box center [652, 366] width 243 height 82
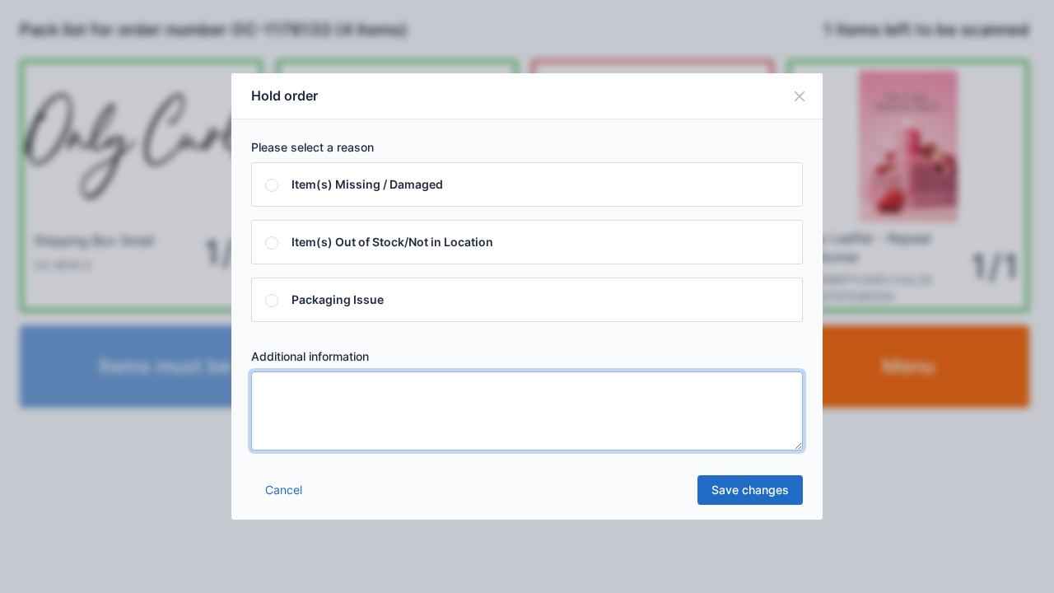
click at [299, 389] on textarea at bounding box center [527, 410] width 552 height 79
type textarea "*****"
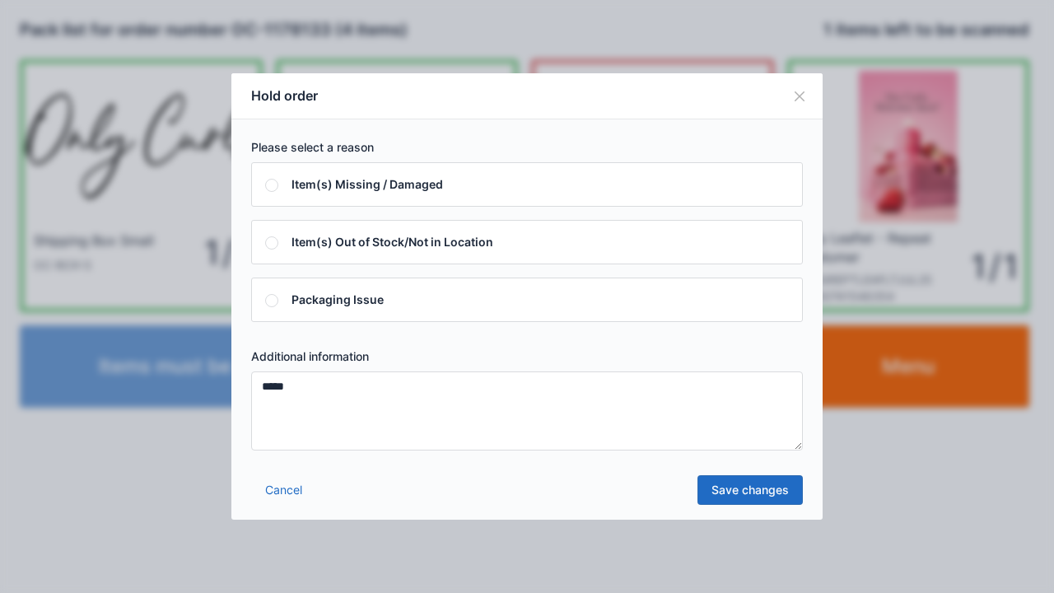
click at [753, 490] on link "Save changes" at bounding box center [749, 490] width 105 height 30
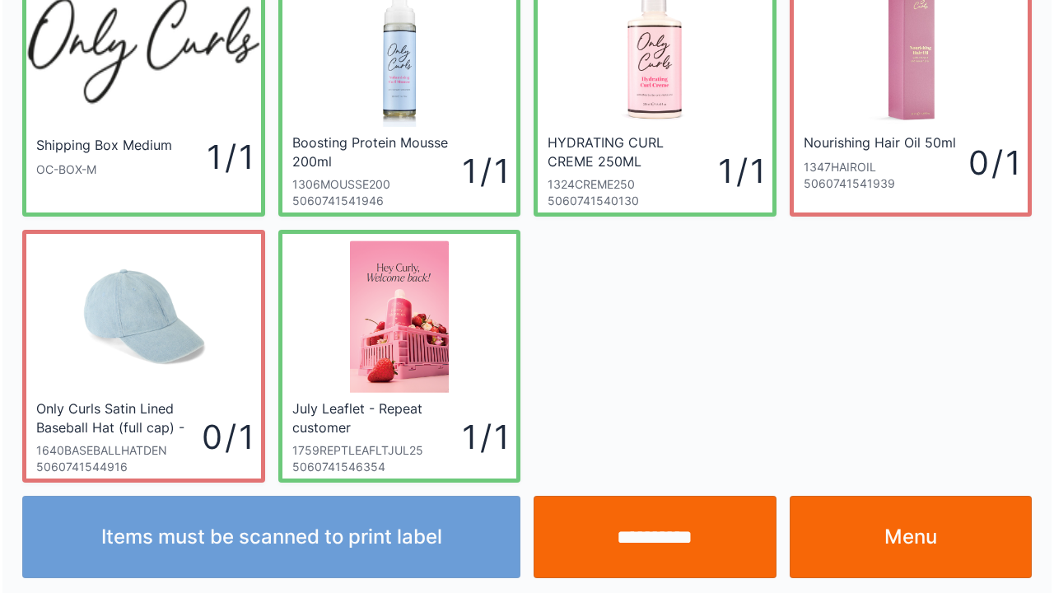
scroll to position [96, 0]
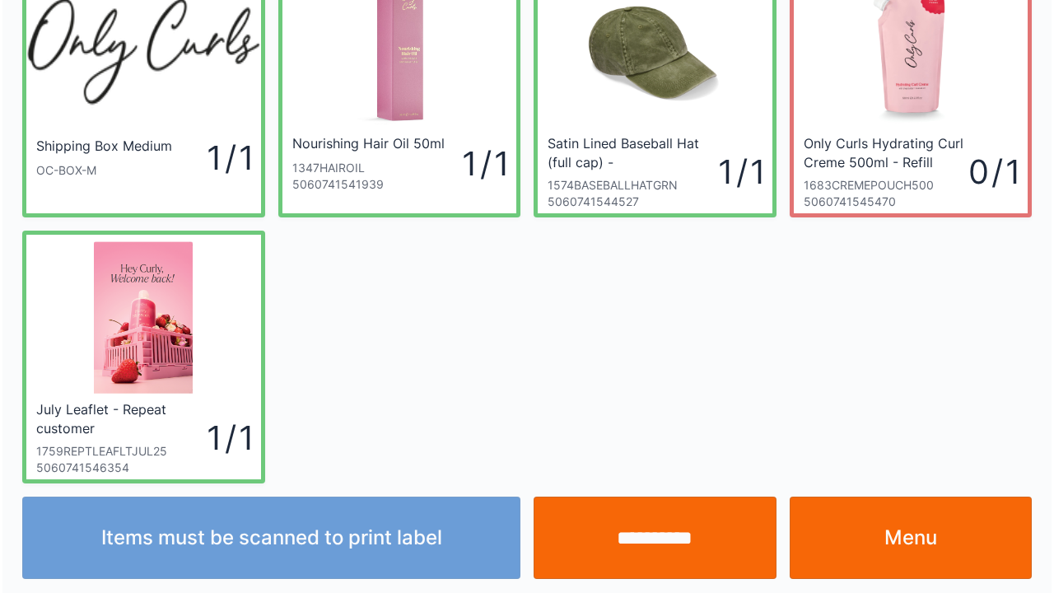
scroll to position [96, 0]
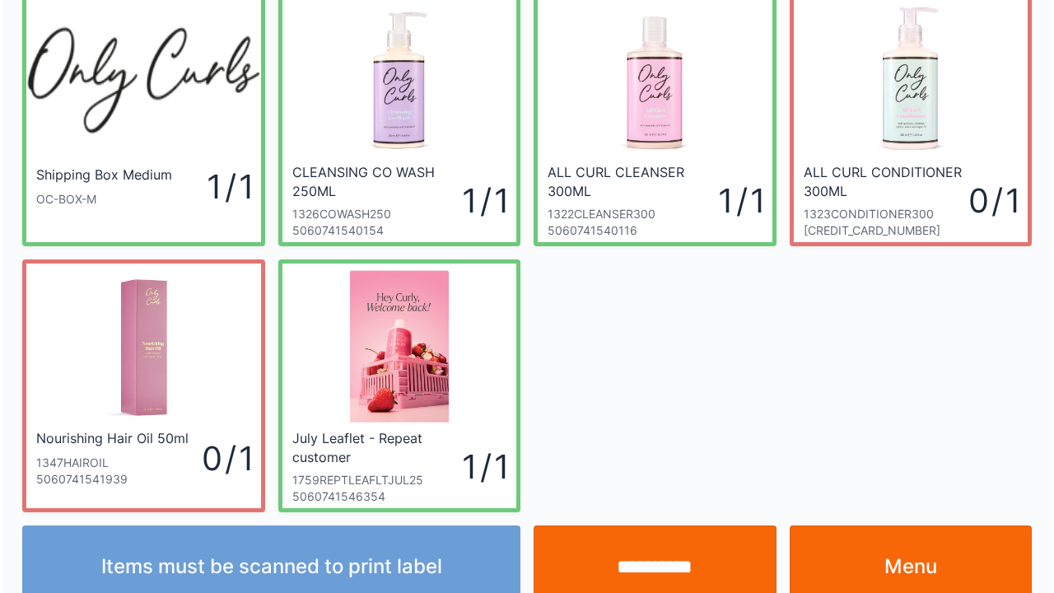
scroll to position [96, 0]
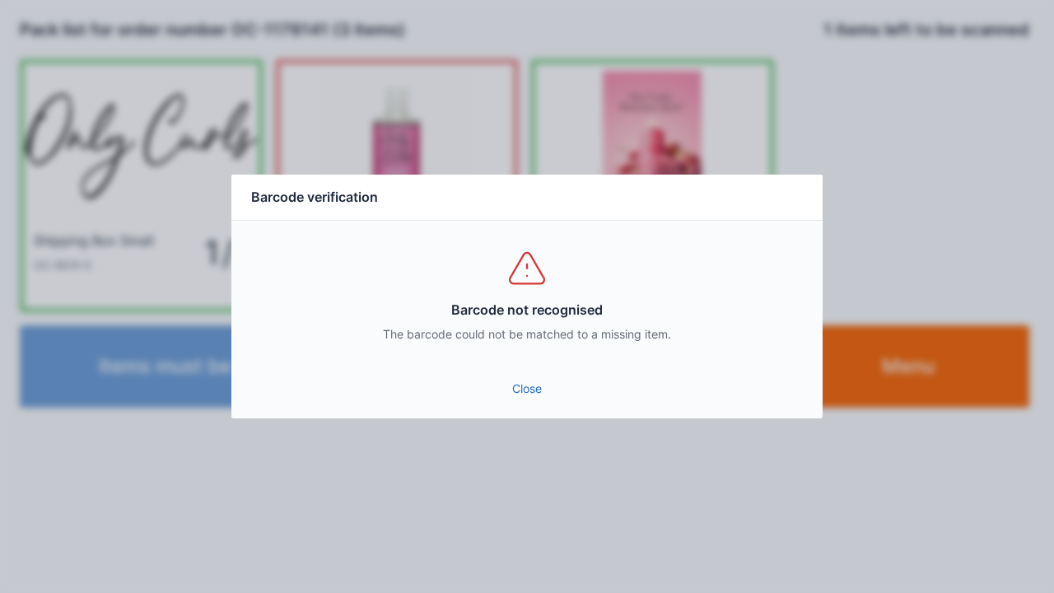
click at [504, 382] on link "Close" at bounding box center [527, 389] width 565 height 30
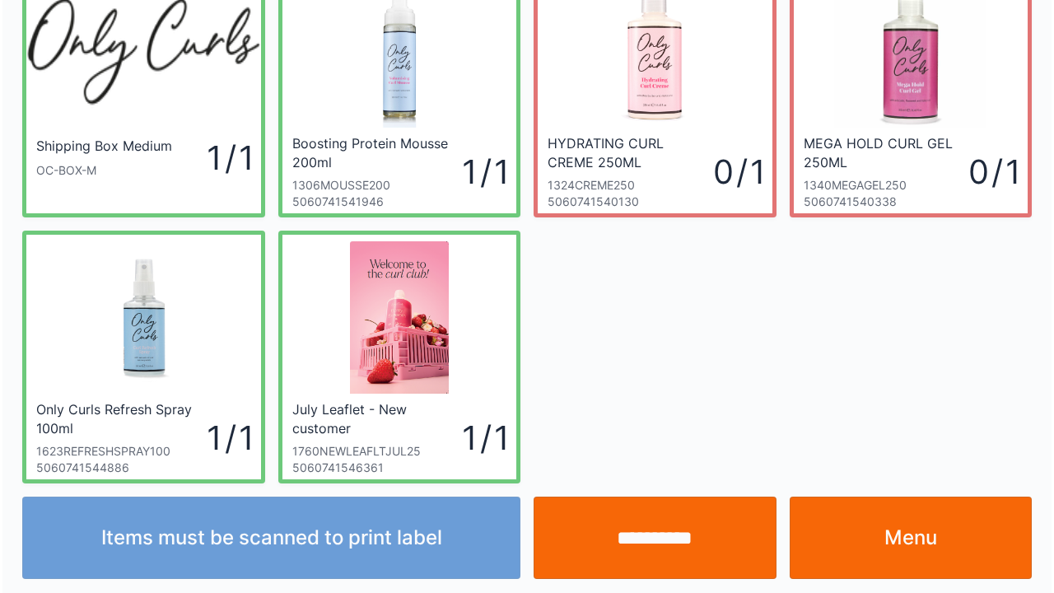
scroll to position [96, 0]
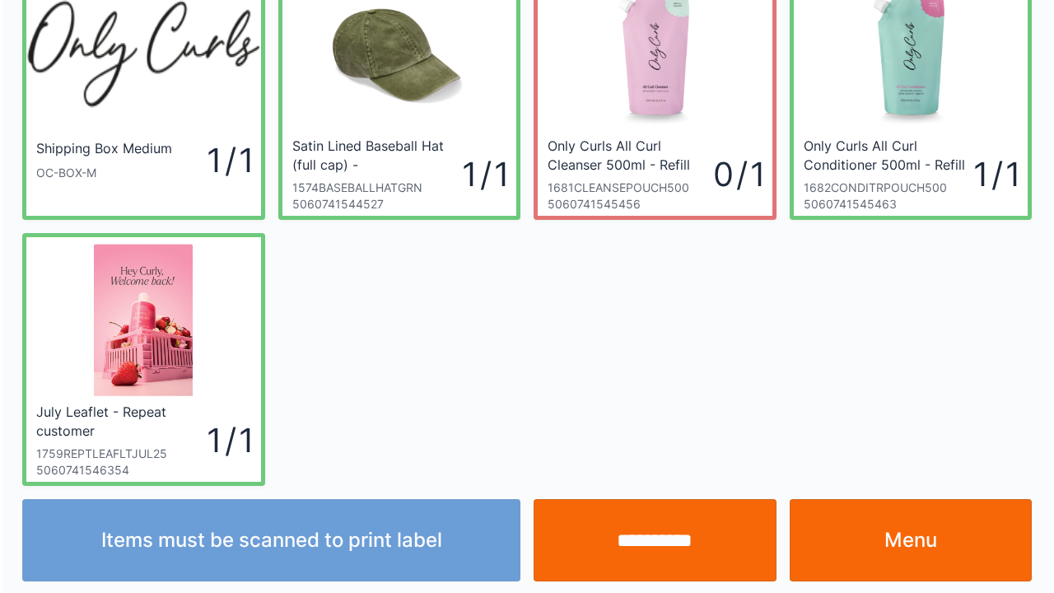
scroll to position [96, 0]
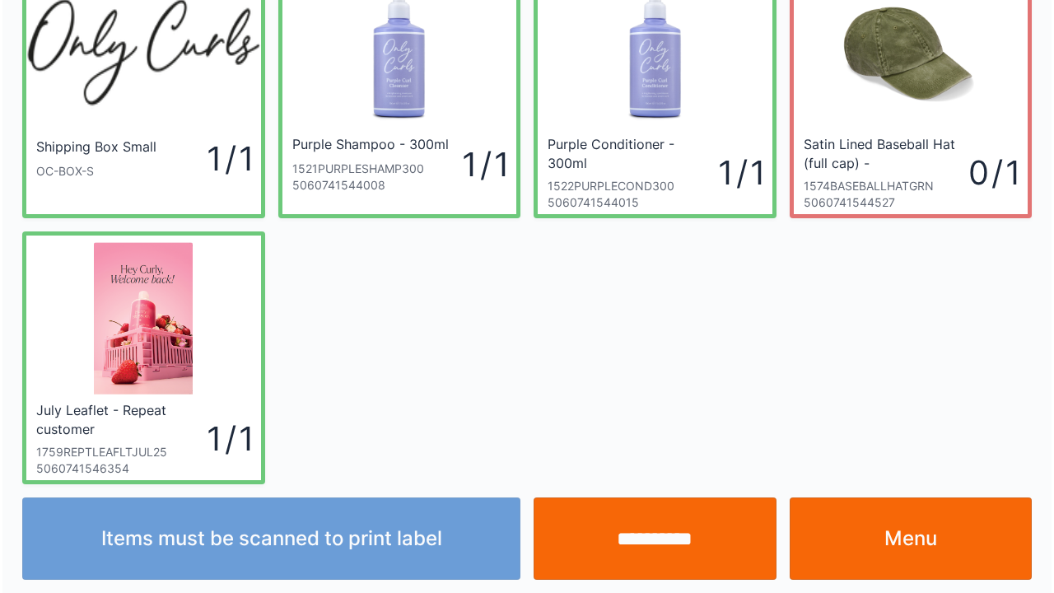
scroll to position [96, 0]
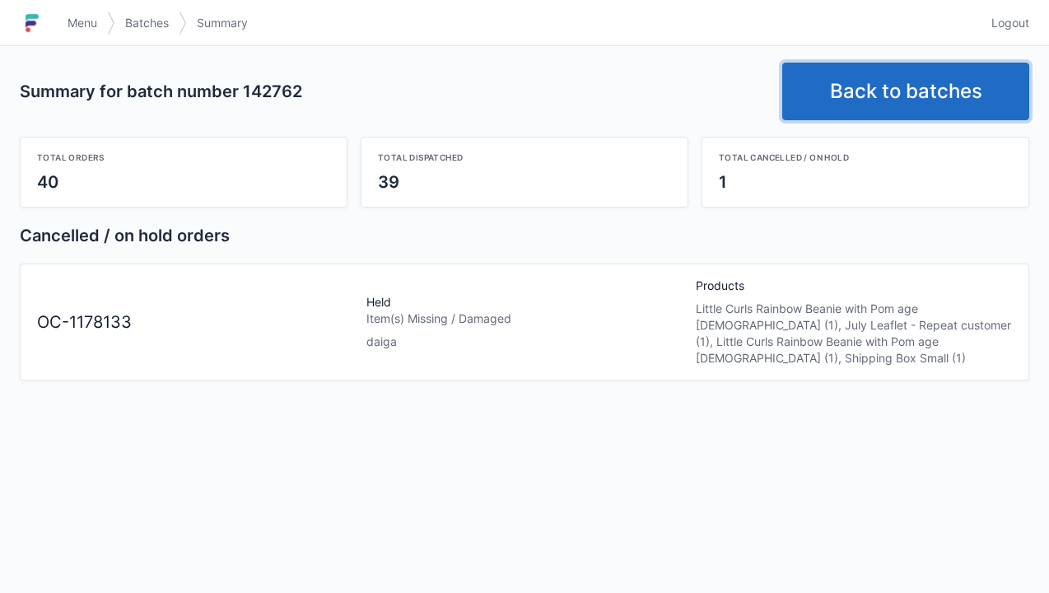
click at [890, 98] on link "Back to batches" at bounding box center [905, 92] width 247 height 58
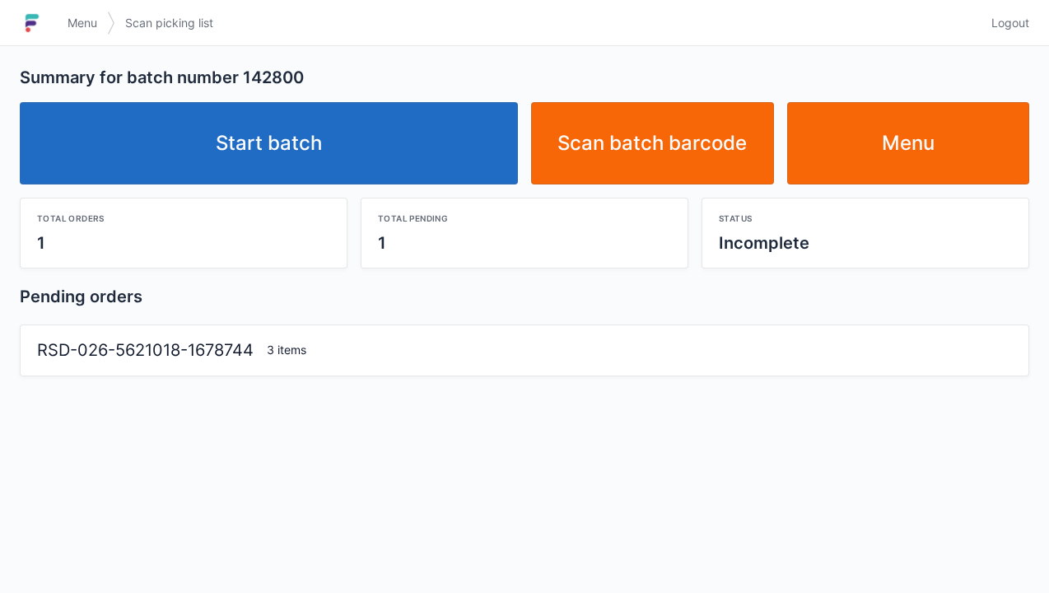
click at [311, 153] on link "Start batch" at bounding box center [269, 143] width 498 height 82
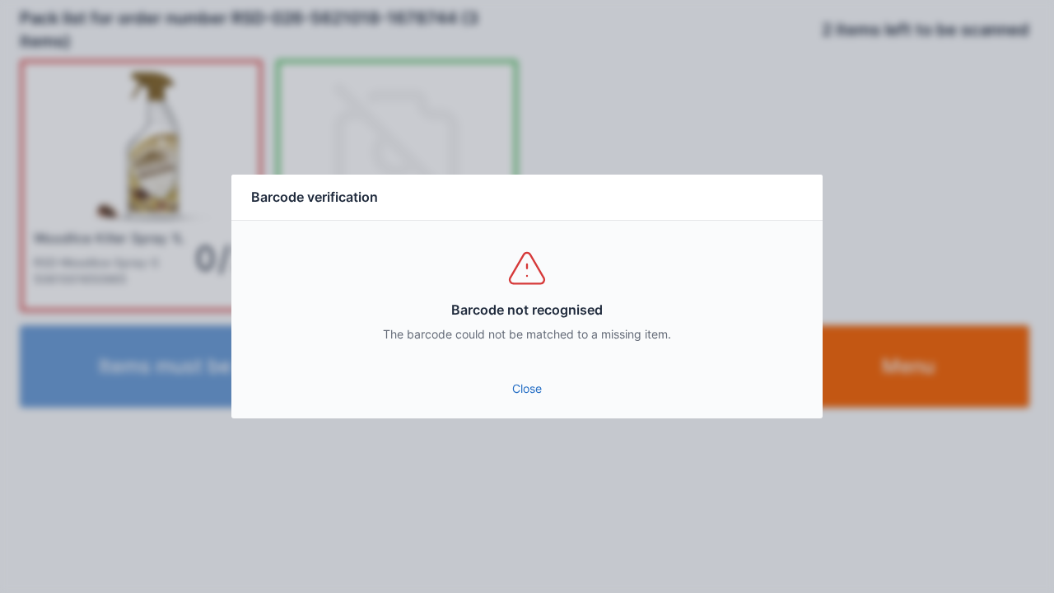
click at [517, 400] on link "Close" at bounding box center [527, 389] width 565 height 30
click at [526, 390] on link "Close" at bounding box center [527, 389] width 565 height 30
click at [529, 380] on link "Close" at bounding box center [527, 389] width 565 height 30
click at [520, 403] on link "Close" at bounding box center [527, 389] width 565 height 30
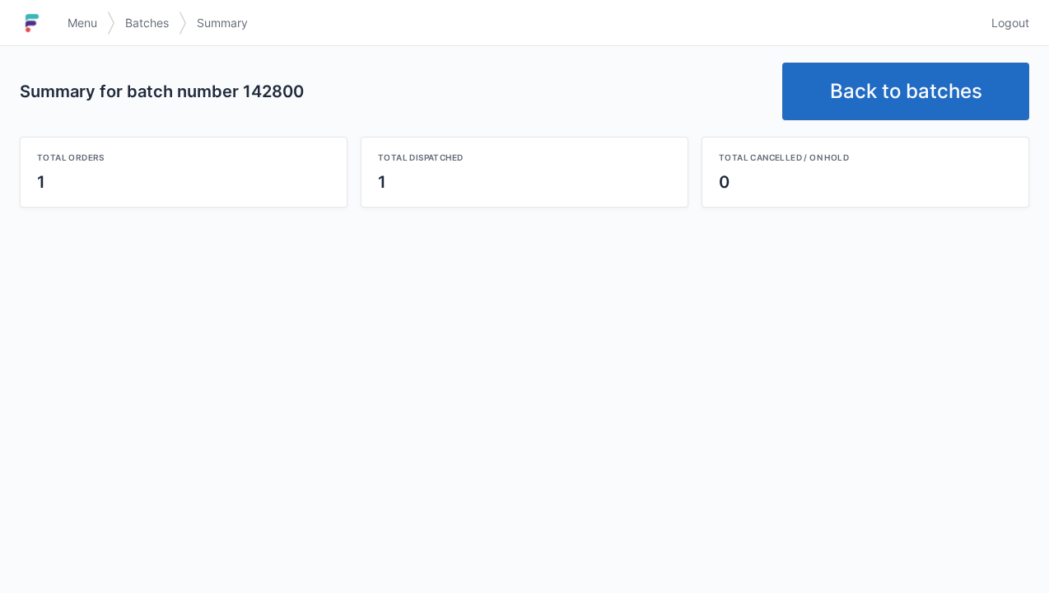
click at [869, 74] on link "Back to batches" at bounding box center [905, 92] width 247 height 58
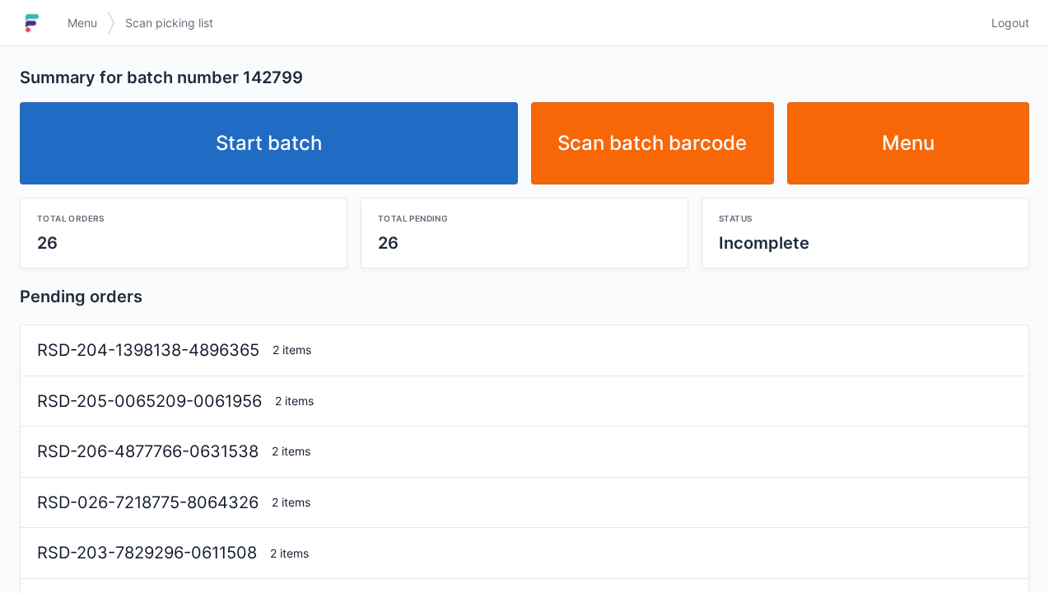
click at [301, 154] on link "Start batch" at bounding box center [269, 143] width 498 height 82
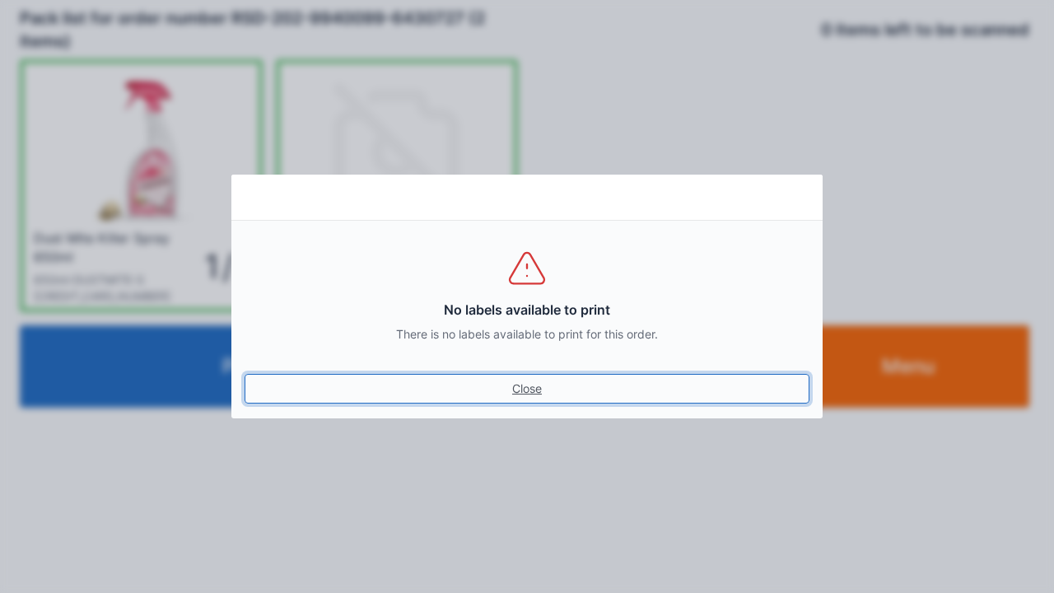
click at [524, 403] on link "Close" at bounding box center [527, 389] width 565 height 30
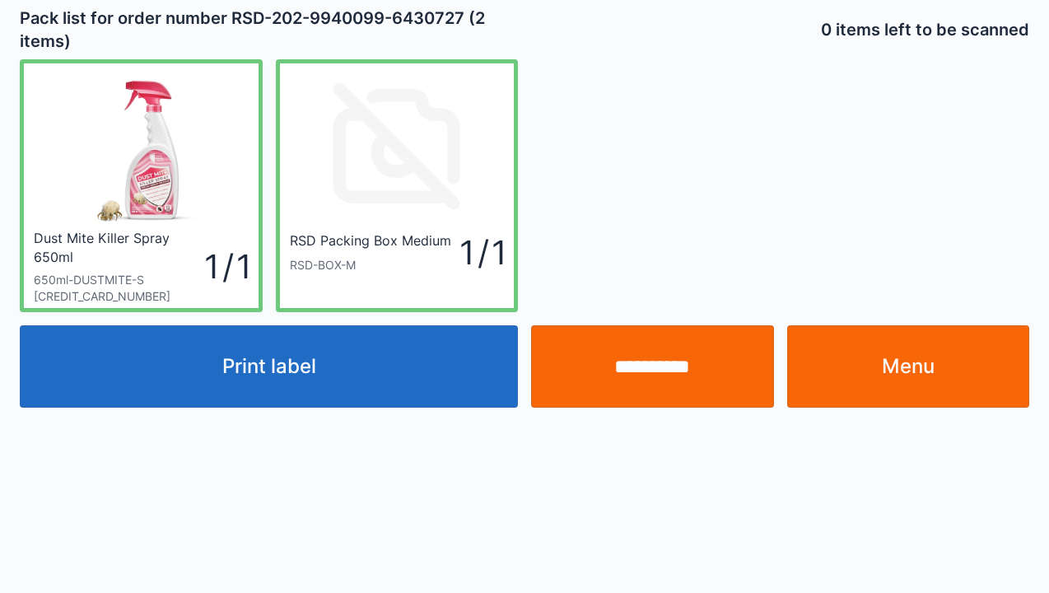
click at [660, 370] on input "**********" at bounding box center [652, 366] width 243 height 82
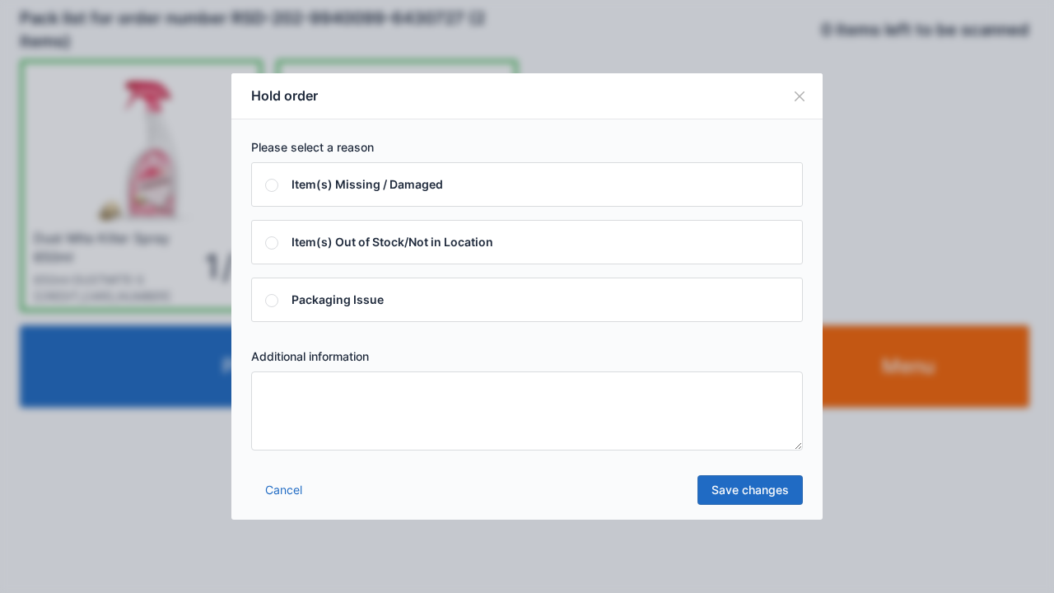
click at [269, 407] on textarea at bounding box center [527, 410] width 552 height 79
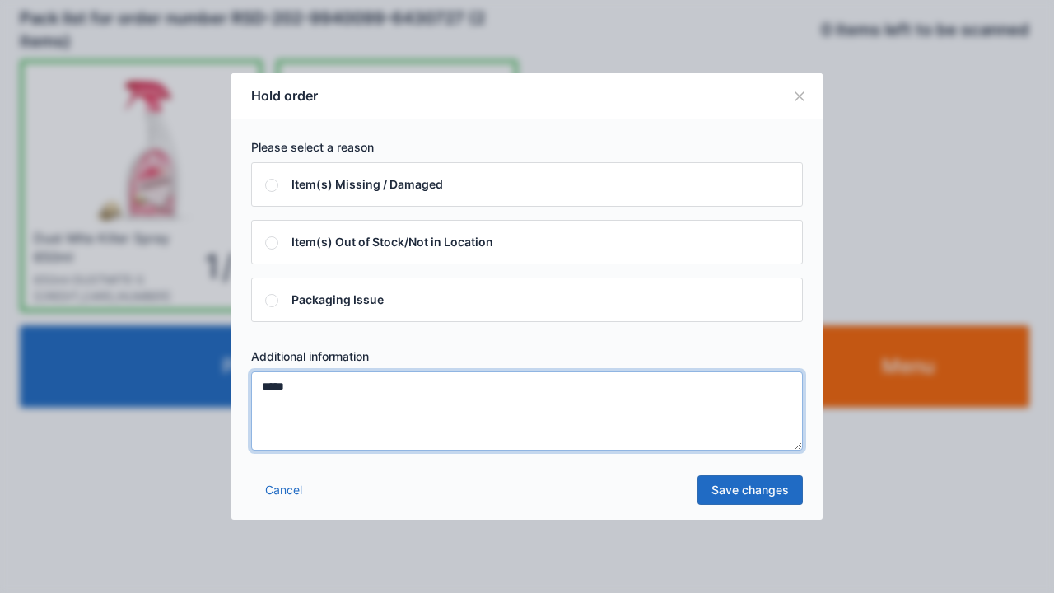
type textarea "*****"
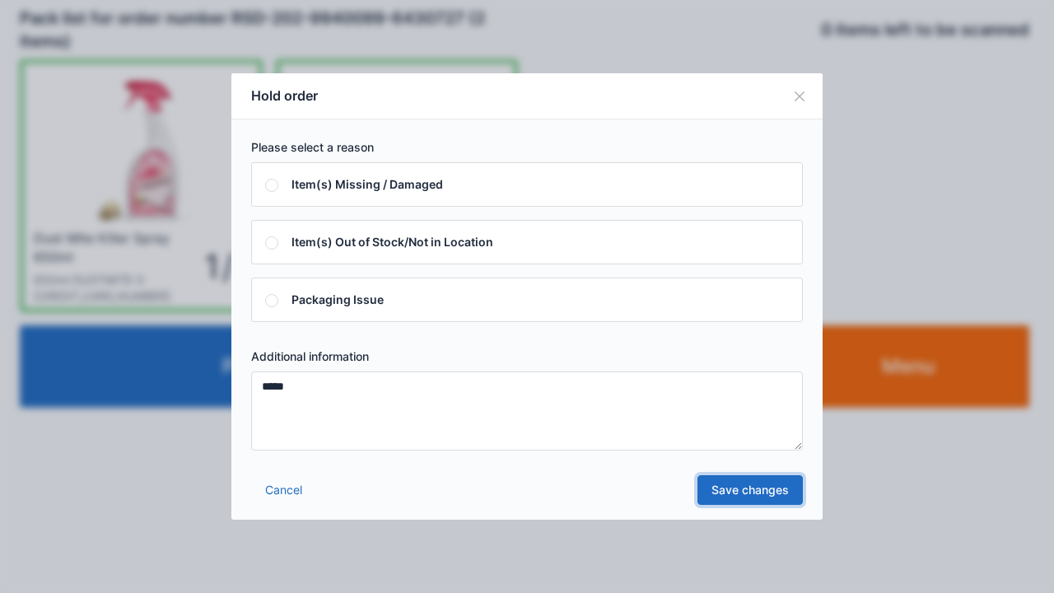
click at [743, 491] on link "Save changes" at bounding box center [749, 490] width 105 height 30
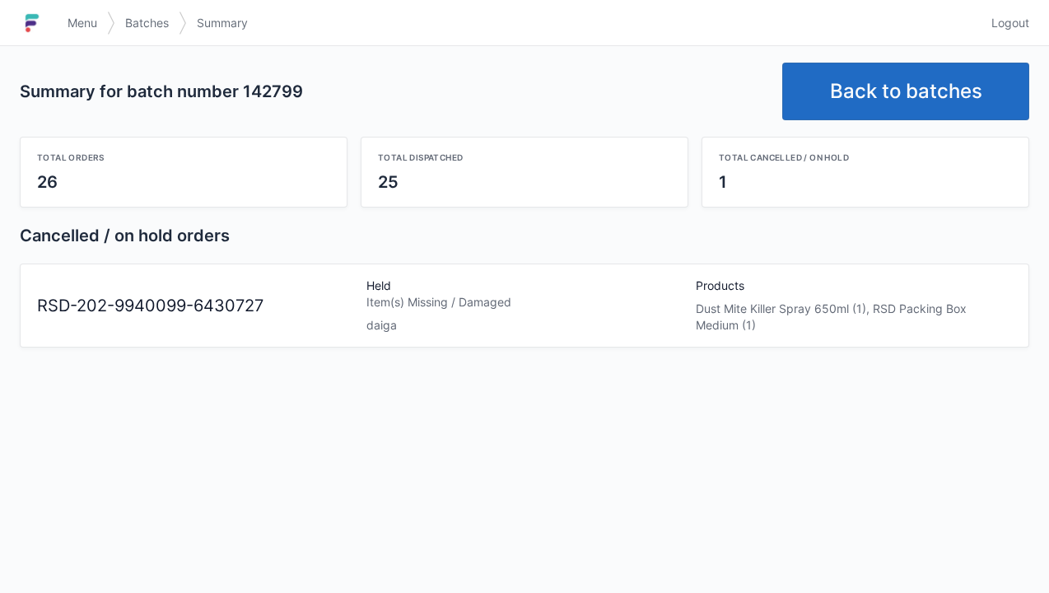
click at [879, 86] on link "Back to batches" at bounding box center [905, 92] width 247 height 58
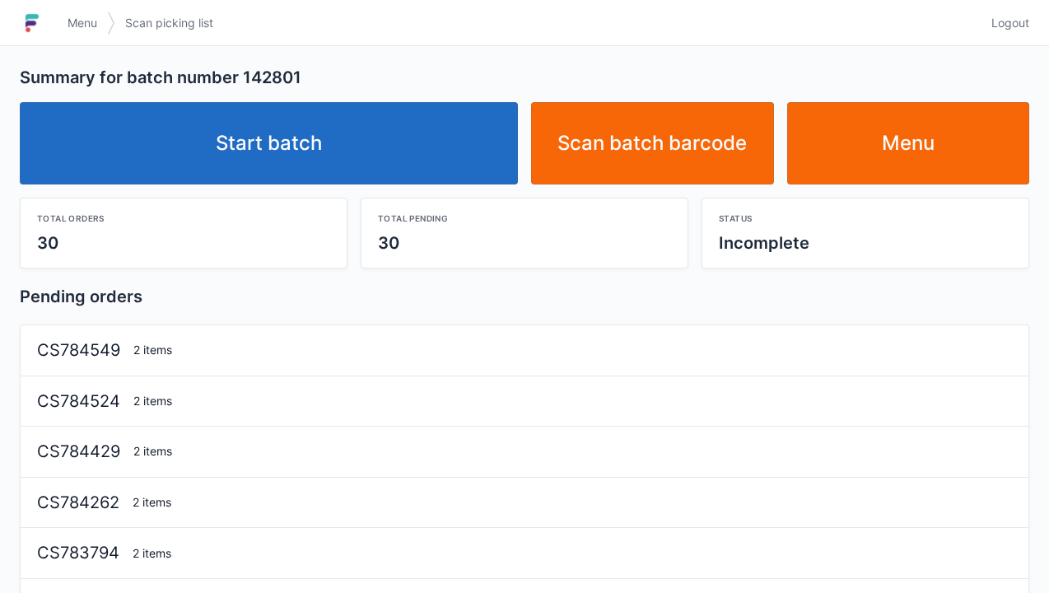
click at [260, 142] on link "Start batch" at bounding box center [269, 143] width 498 height 82
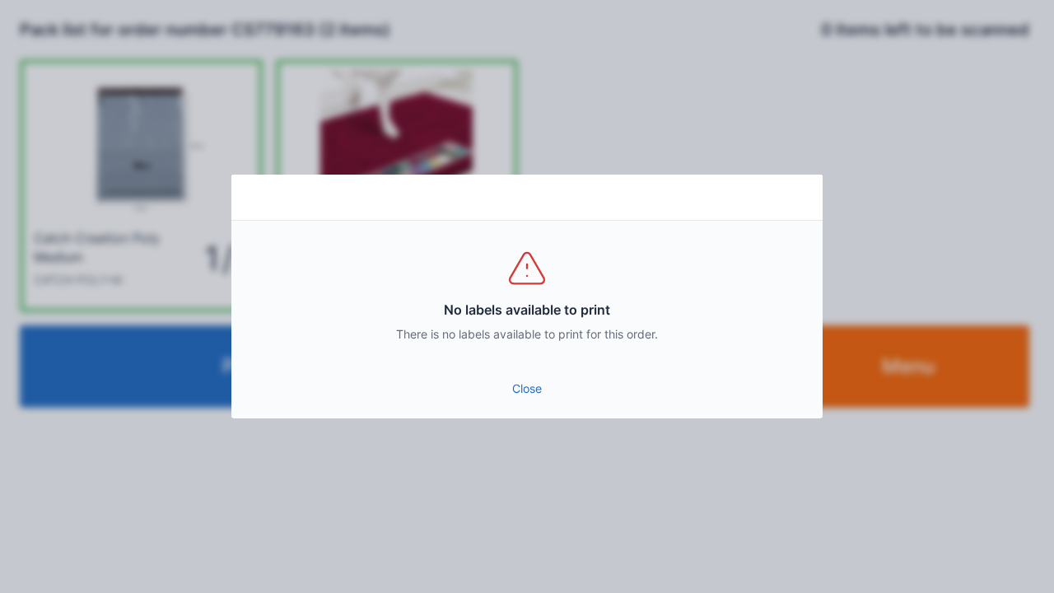
click at [916, 363] on div "No labels available to print There is no labels available to print for this ord…" at bounding box center [527, 296] width 1054 height 593
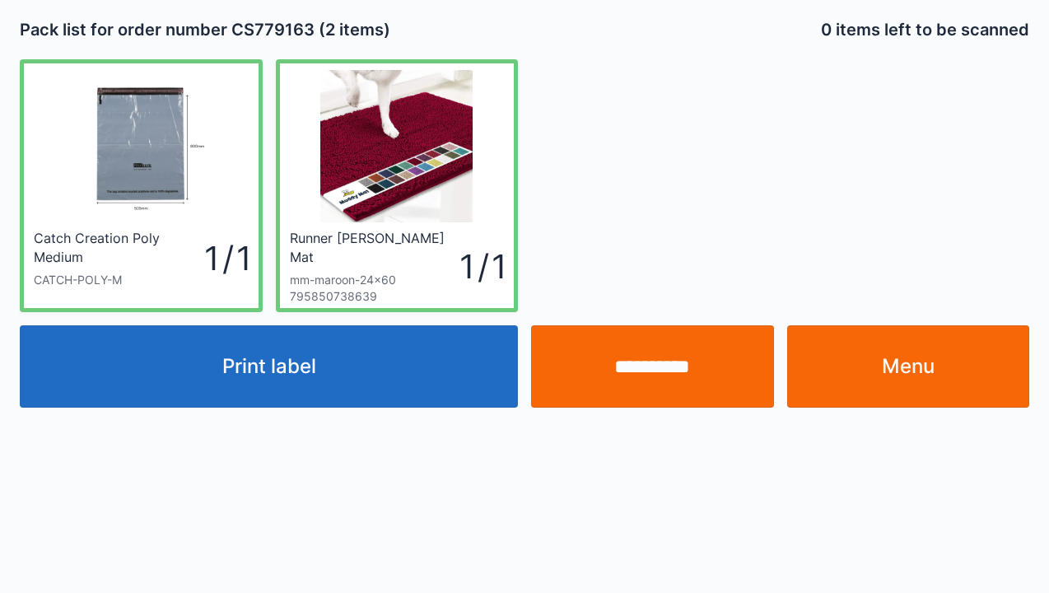
click at [627, 369] on input "**********" at bounding box center [652, 366] width 243 height 82
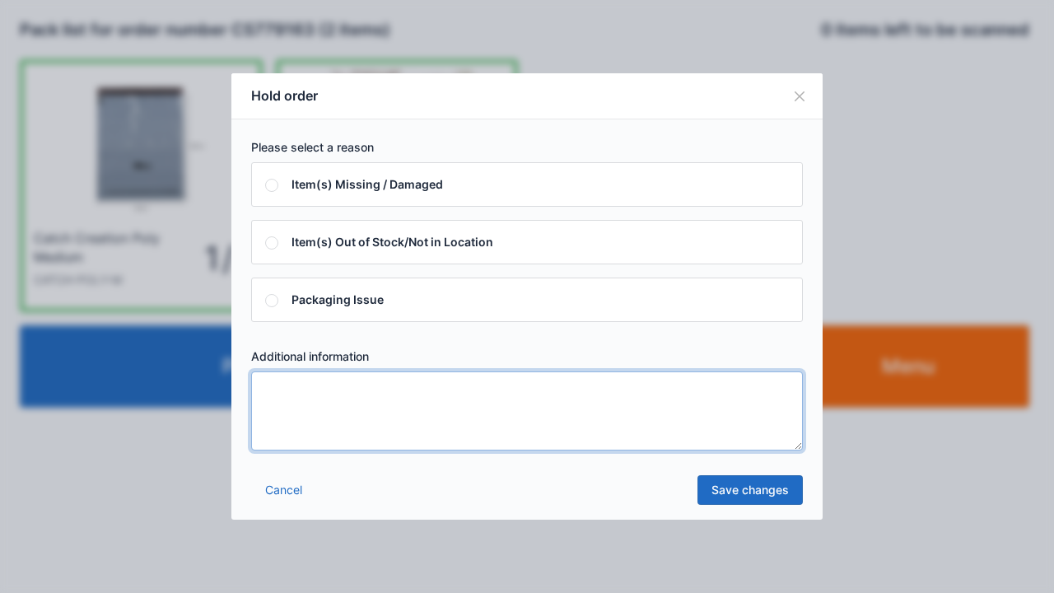
click at [287, 402] on textarea at bounding box center [527, 410] width 552 height 79
type textarea "*****"
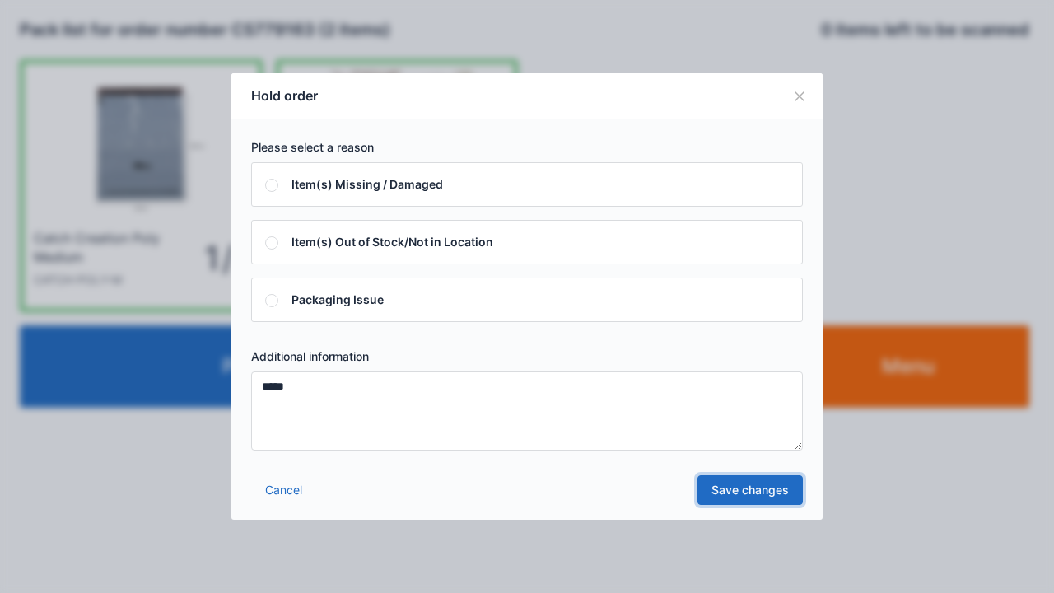
click at [734, 487] on link "Save changes" at bounding box center [749, 490] width 105 height 30
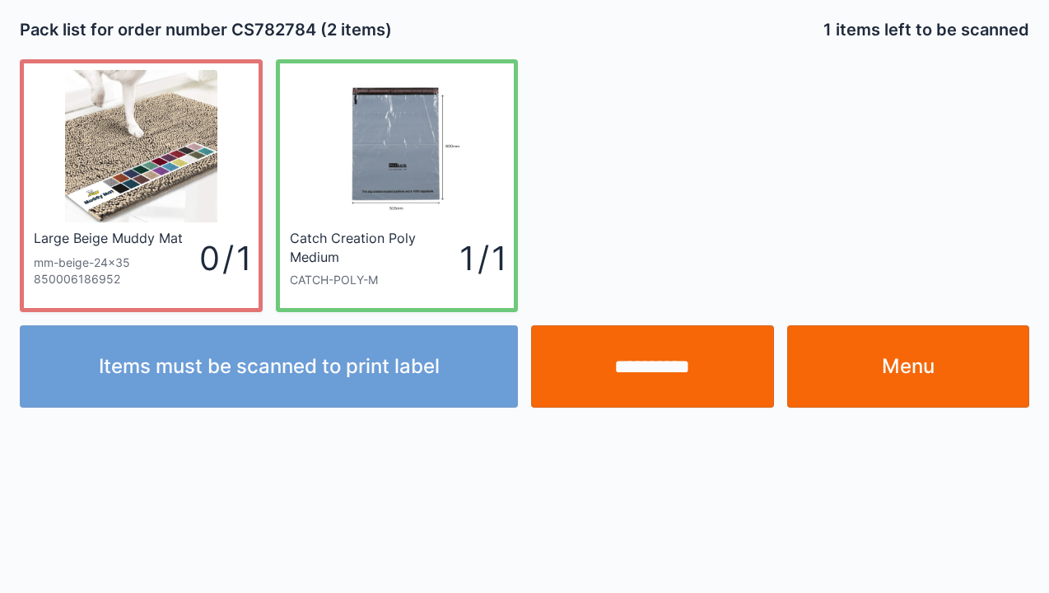
click at [649, 351] on input "**********" at bounding box center [652, 366] width 243 height 82
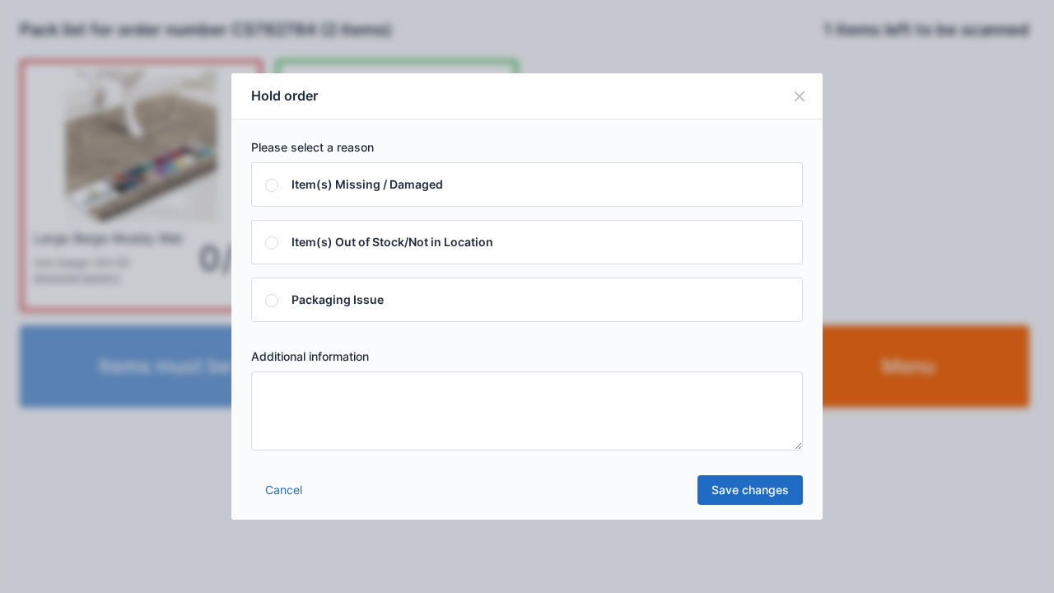
click at [281, 403] on textarea at bounding box center [527, 410] width 552 height 79
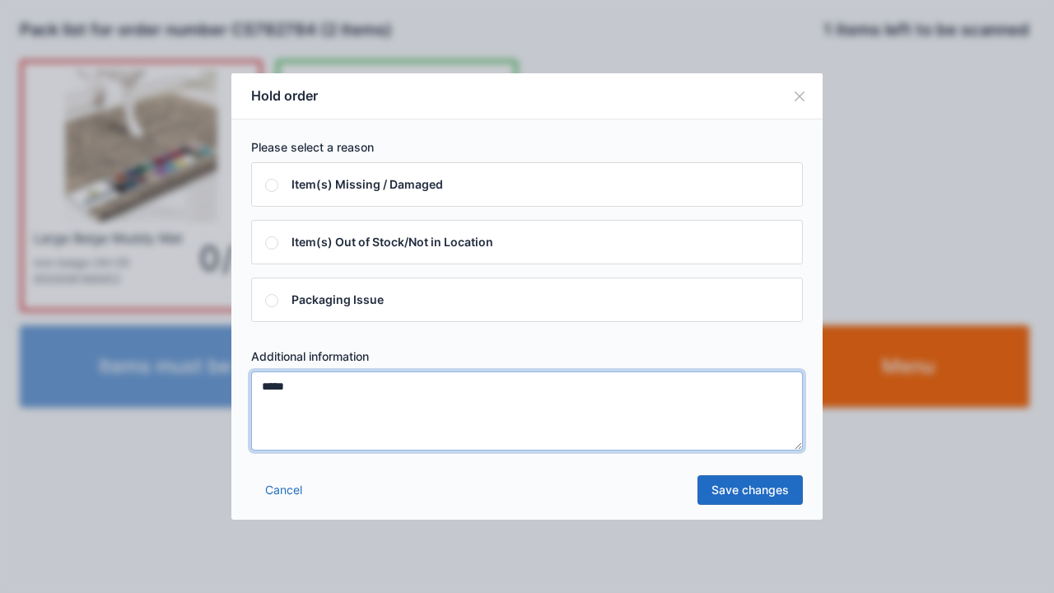
type textarea "*****"
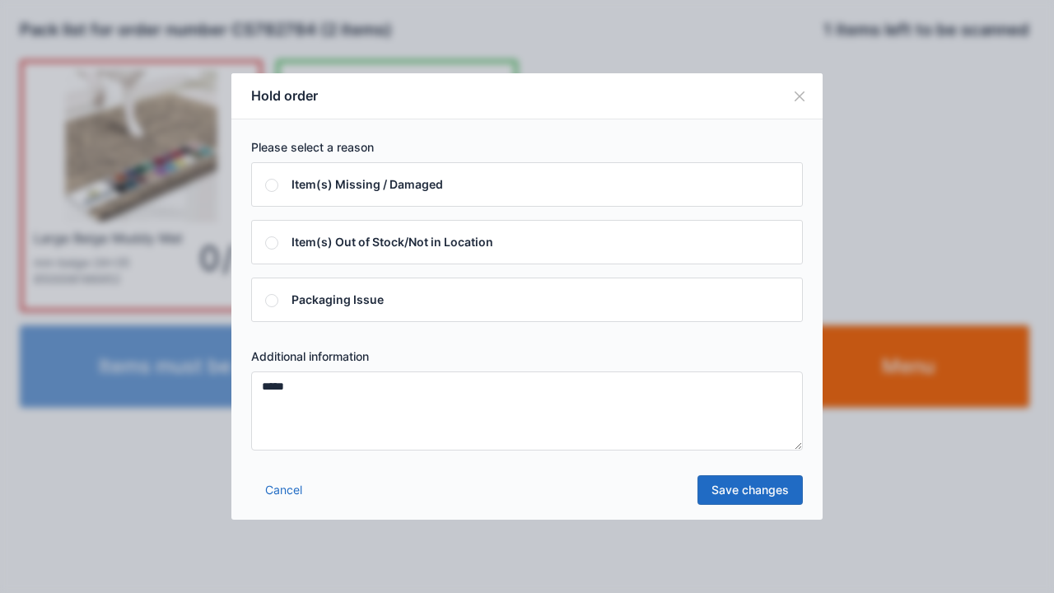
click at [754, 495] on link "Save changes" at bounding box center [749, 490] width 105 height 30
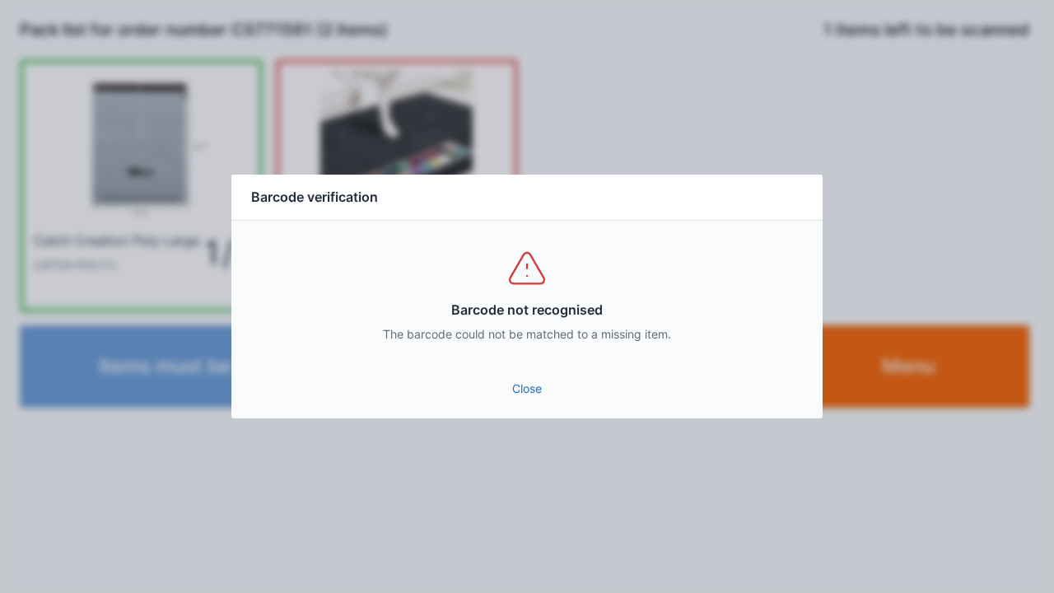
click at [530, 383] on link "Close" at bounding box center [527, 389] width 565 height 30
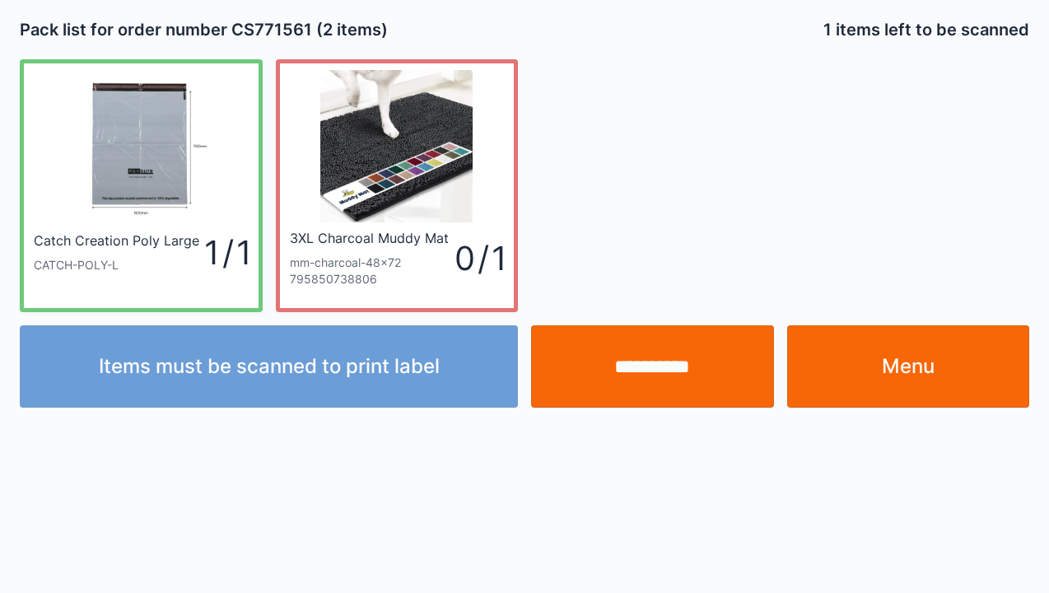
click at [636, 387] on input "**********" at bounding box center [652, 366] width 243 height 82
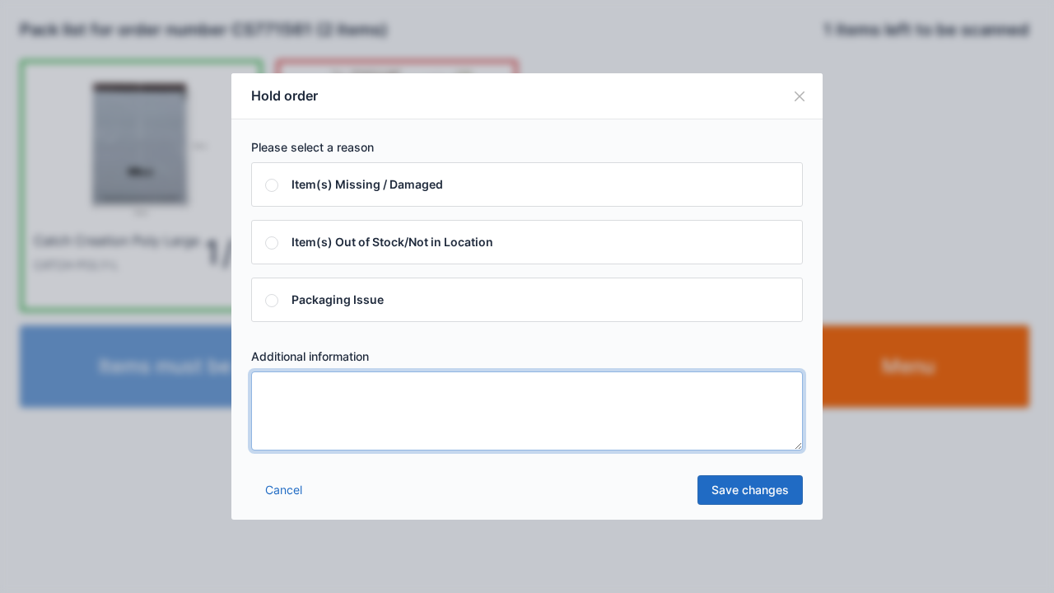
click at [277, 391] on textarea at bounding box center [527, 410] width 552 height 79
type textarea "*****"
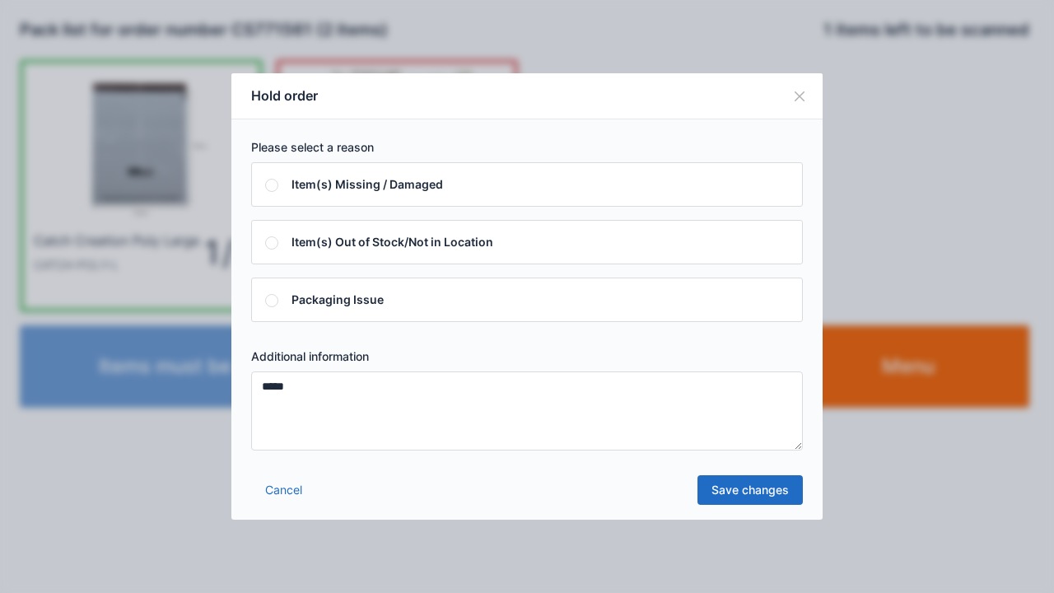
click at [736, 497] on link "Save changes" at bounding box center [749, 490] width 105 height 30
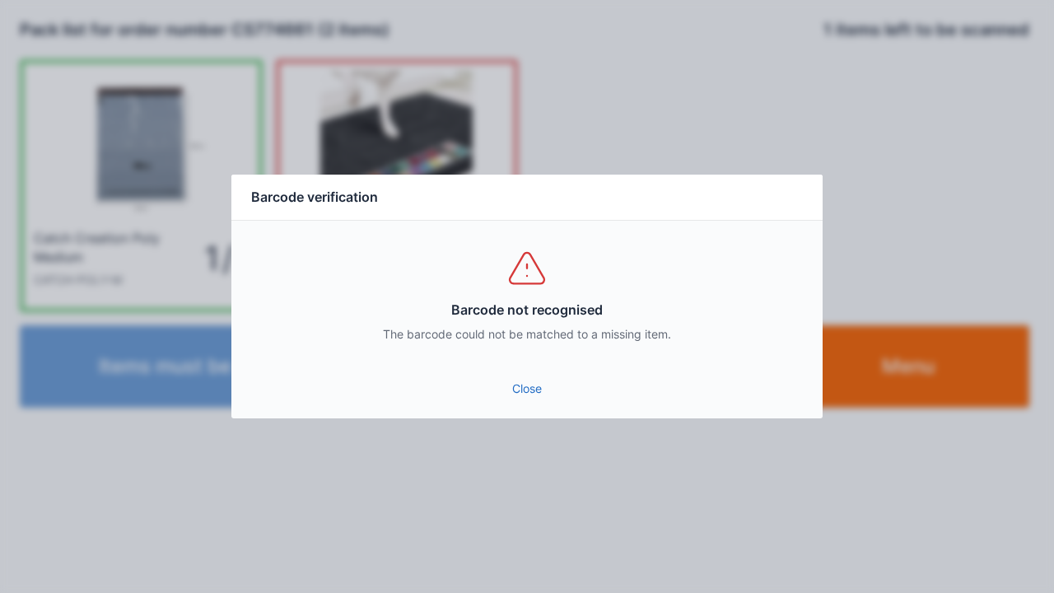
click at [520, 390] on link "Close" at bounding box center [527, 389] width 565 height 30
click at [520, 389] on link "Close" at bounding box center [527, 389] width 565 height 30
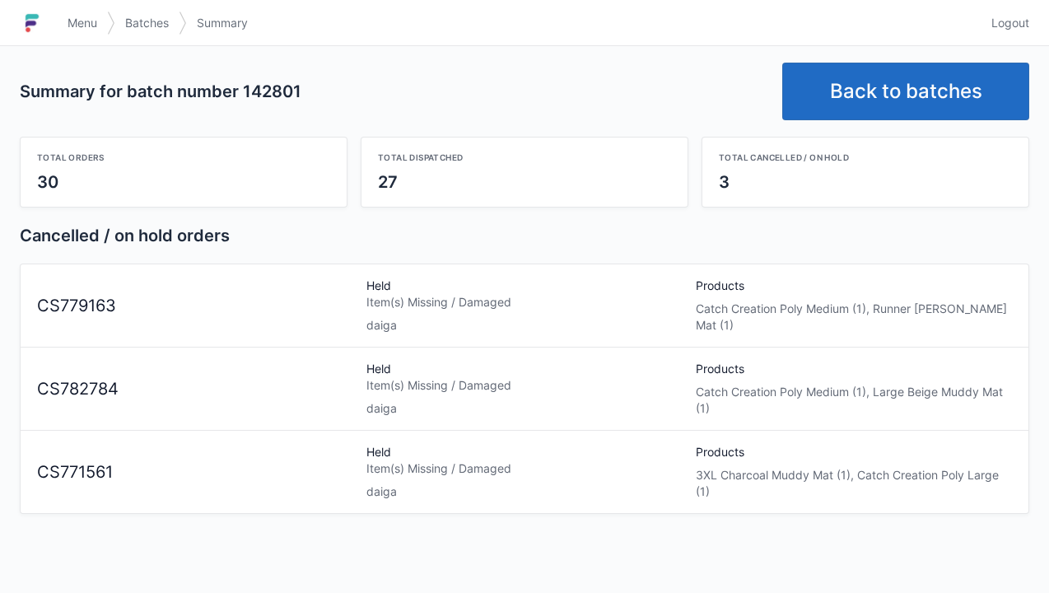
click at [54, 35] on h1 at bounding box center [39, 23] width 38 height 40
click at [72, 21] on span "Menu" at bounding box center [83, 23] width 30 height 16
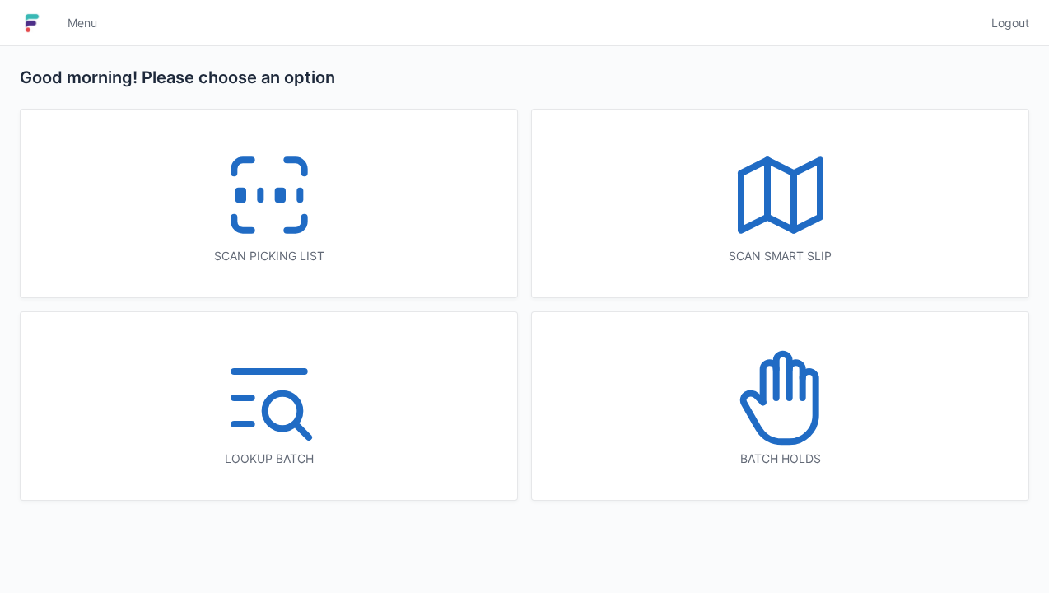
click at [775, 400] on icon at bounding box center [780, 397] width 105 height 105
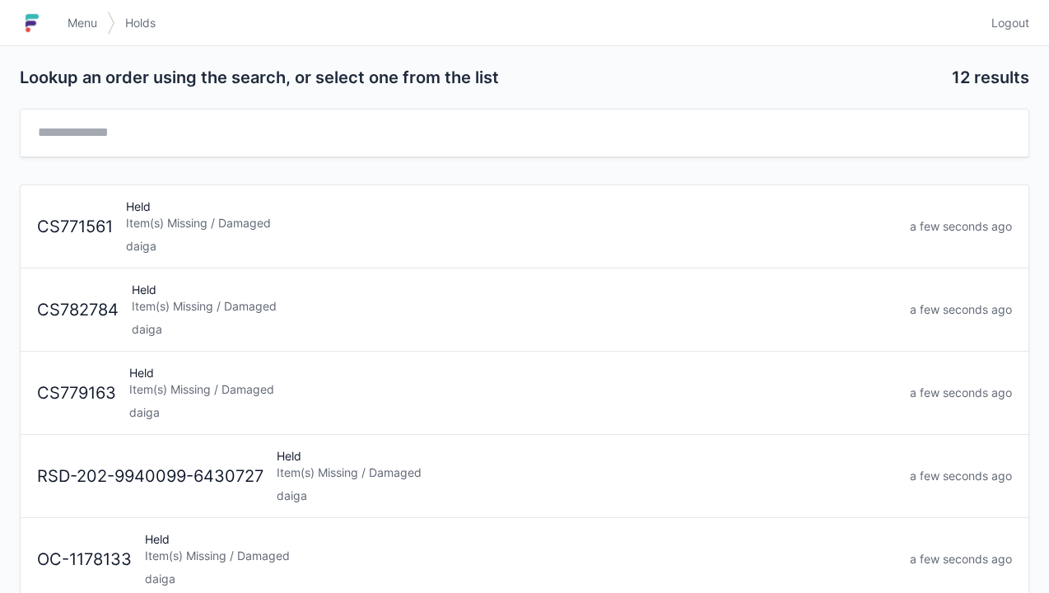
click at [158, 244] on div "daiga" at bounding box center [511, 246] width 771 height 16
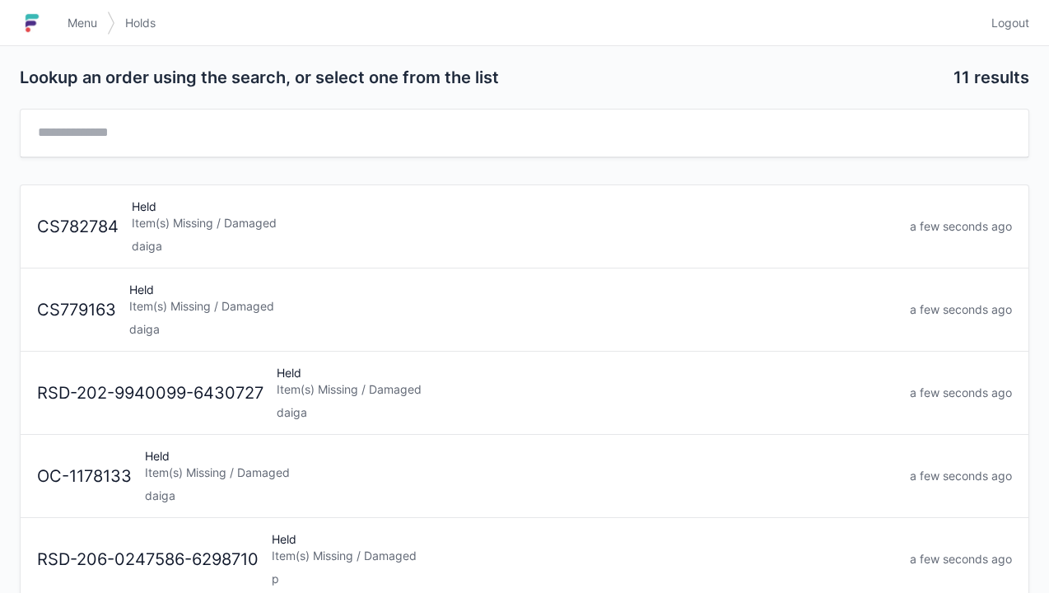
click at [214, 230] on div "Held Item(s) Missing / Damaged daiga" at bounding box center [514, 226] width 778 height 56
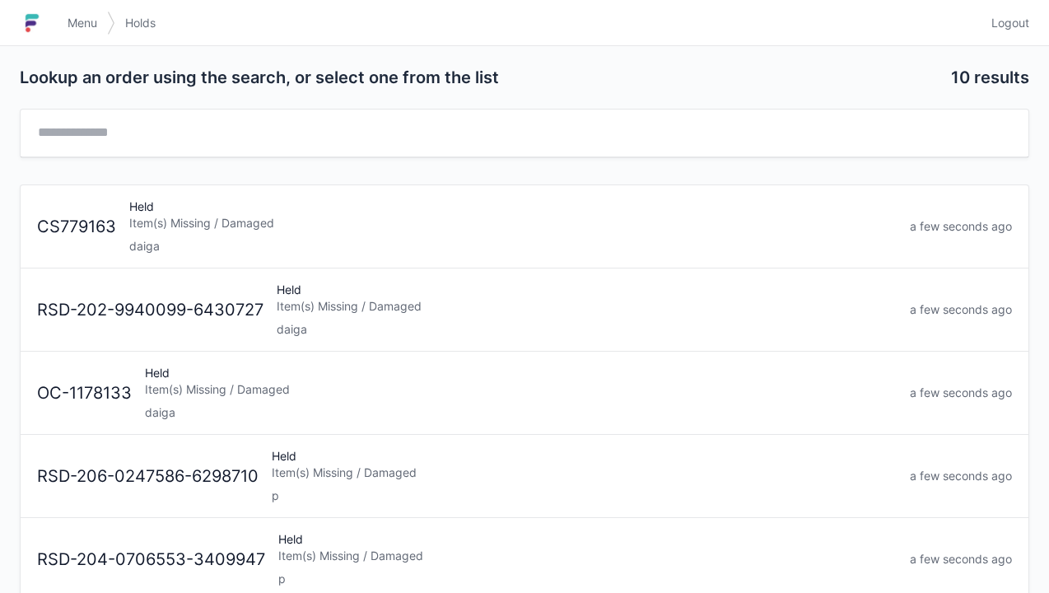
click at [184, 229] on div "Item(s) Missing / Damaged" at bounding box center [512, 223] width 767 height 16
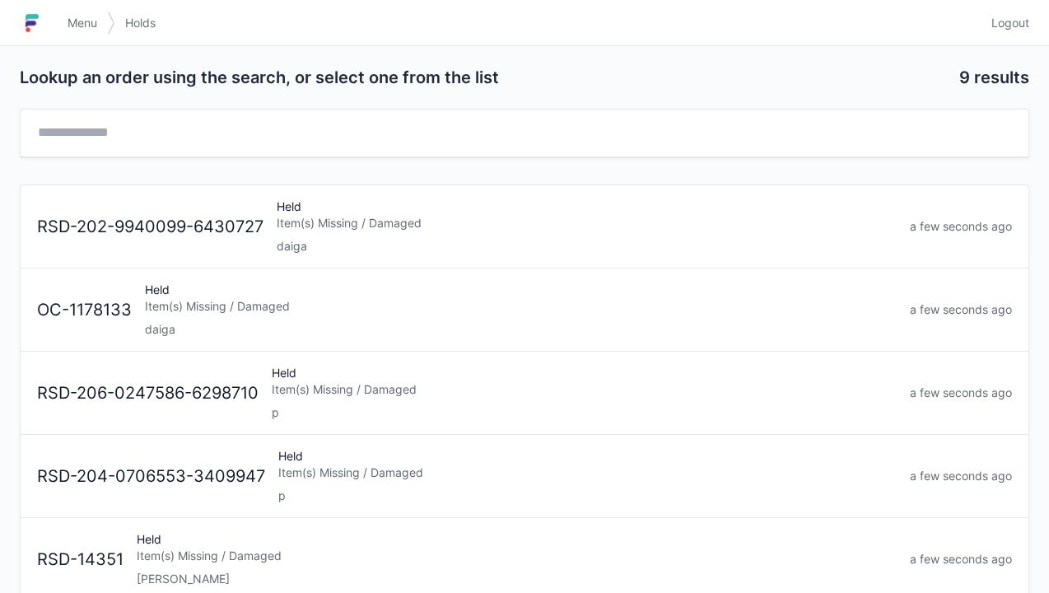
click at [315, 226] on div "Item(s) Missing / Damaged" at bounding box center [587, 223] width 620 height 16
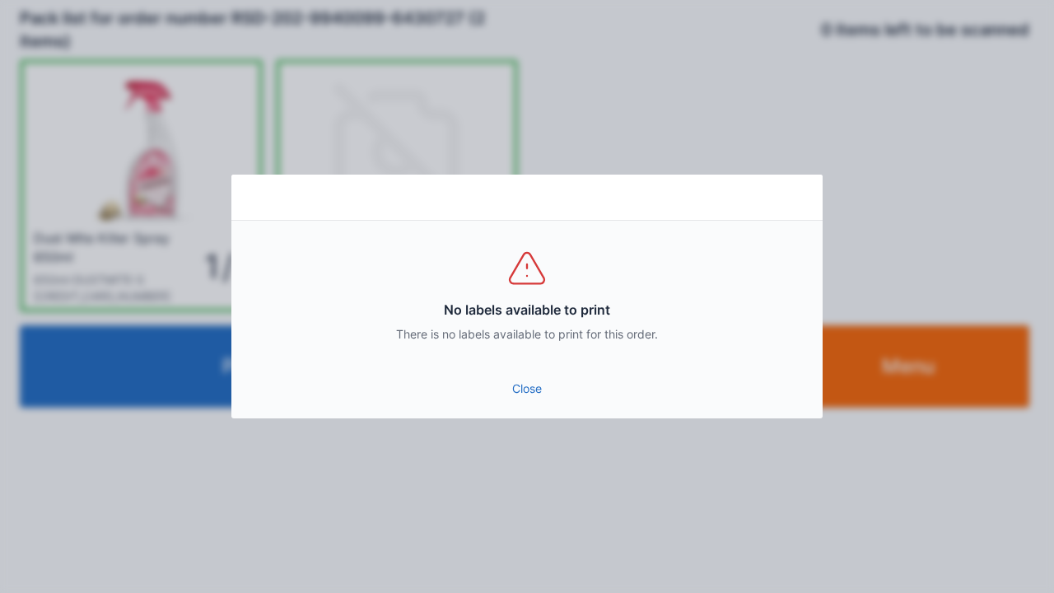
click at [521, 394] on link "Close" at bounding box center [527, 389] width 565 height 30
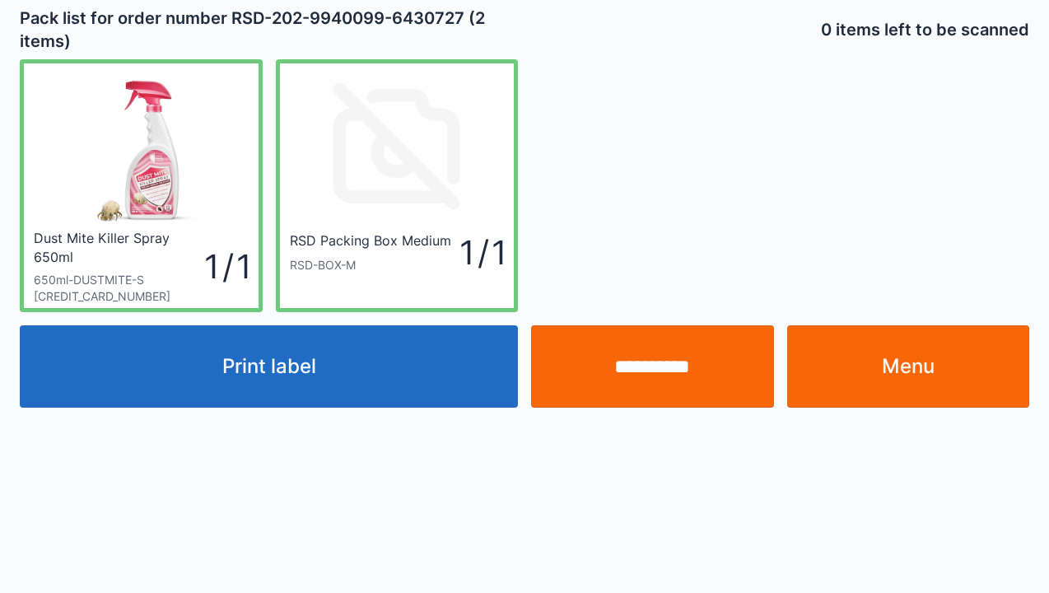
click at [934, 379] on link "Menu" at bounding box center [908, 366] width 243 height 82
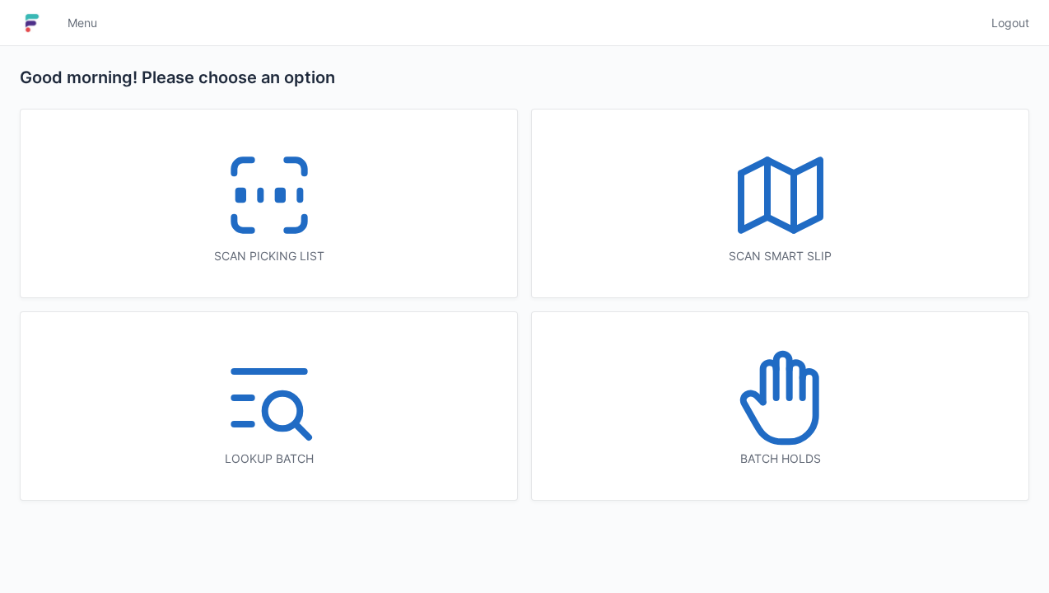
click at [769, 420] on icon at bounding box center [780, 397] width 105 height 105
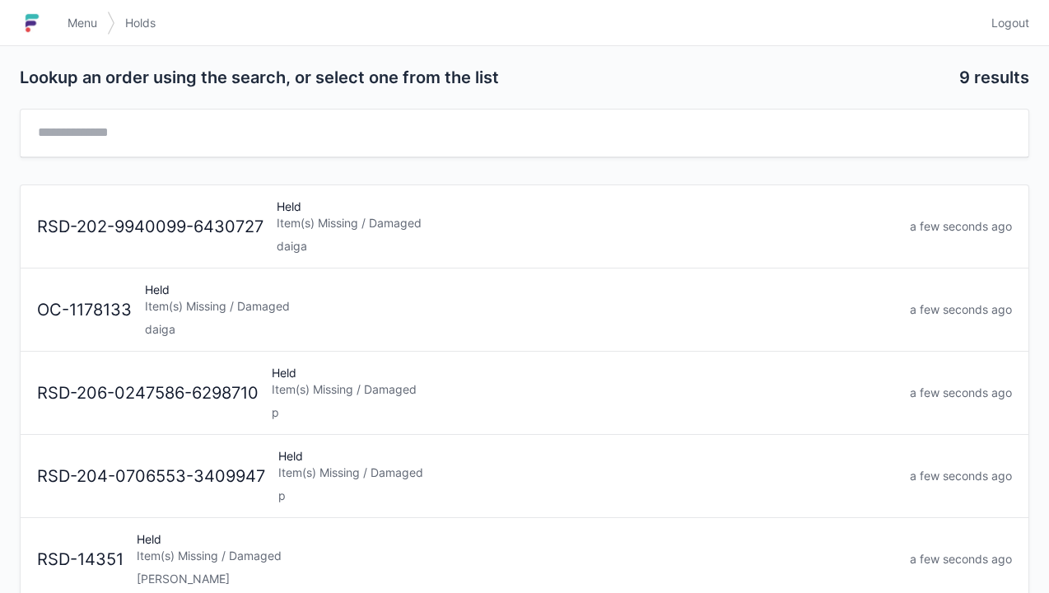
click at [195, 313] on div "Held Item(s) Missing / Damaged daiga" at bounding box center [520, 310] width 765 height 56
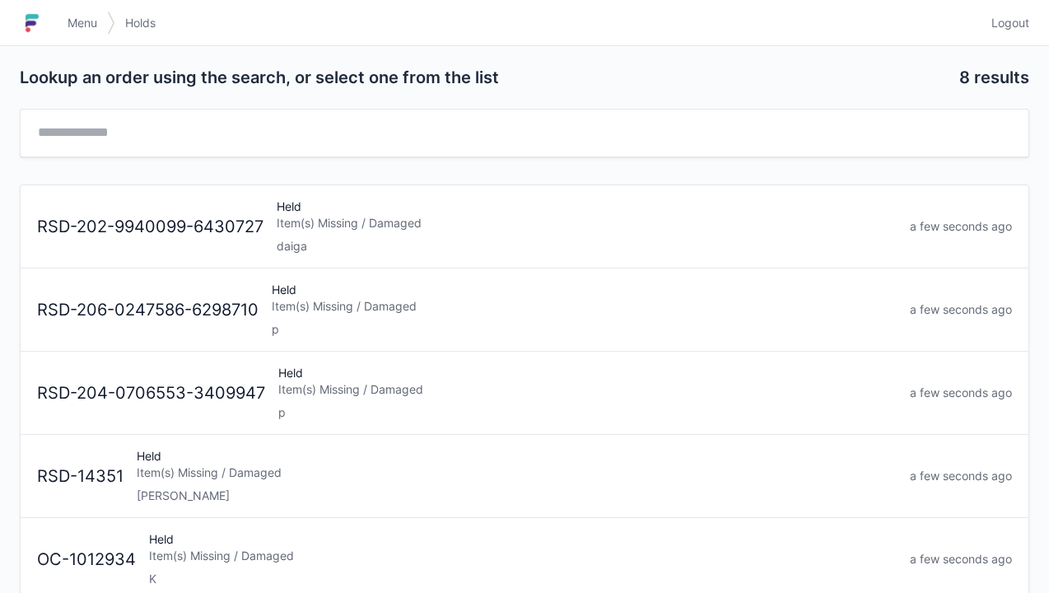
click at [63, 26] on link "Menu" at bounding box center [82, 23] width 49 height 30
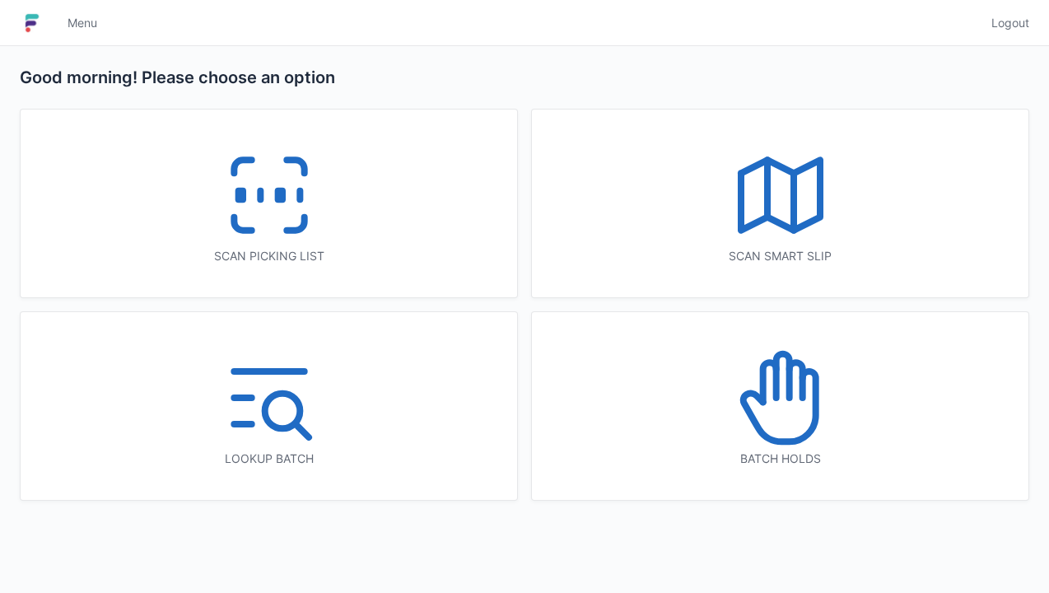
click at [266, 212] on icon at bounding box center [269, 194] width 105 height 105
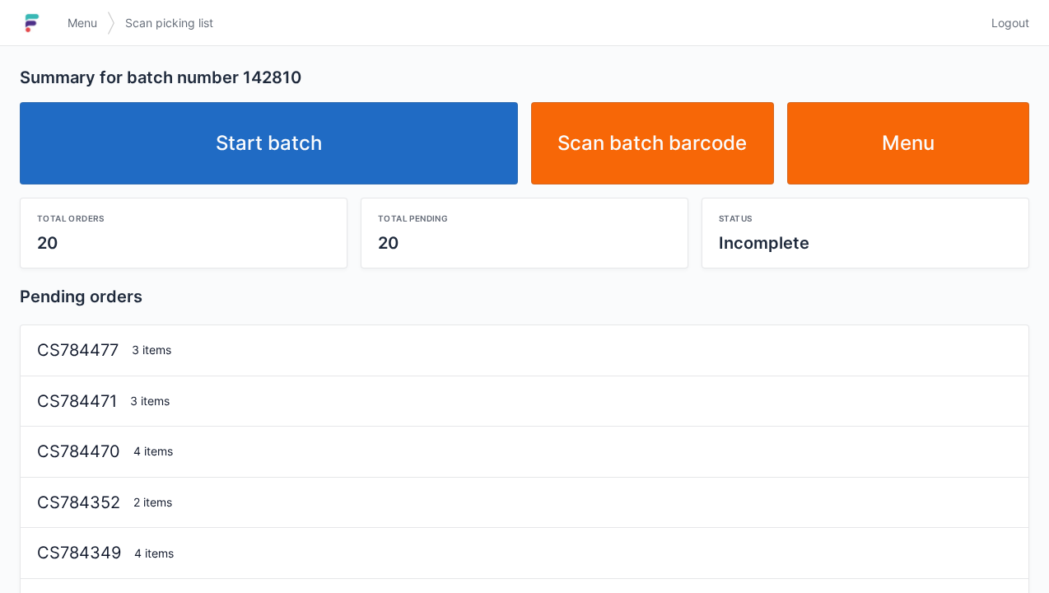
click at [301, 137] on link "Start batch" at bounding box center [269, 143] width 498 height 82
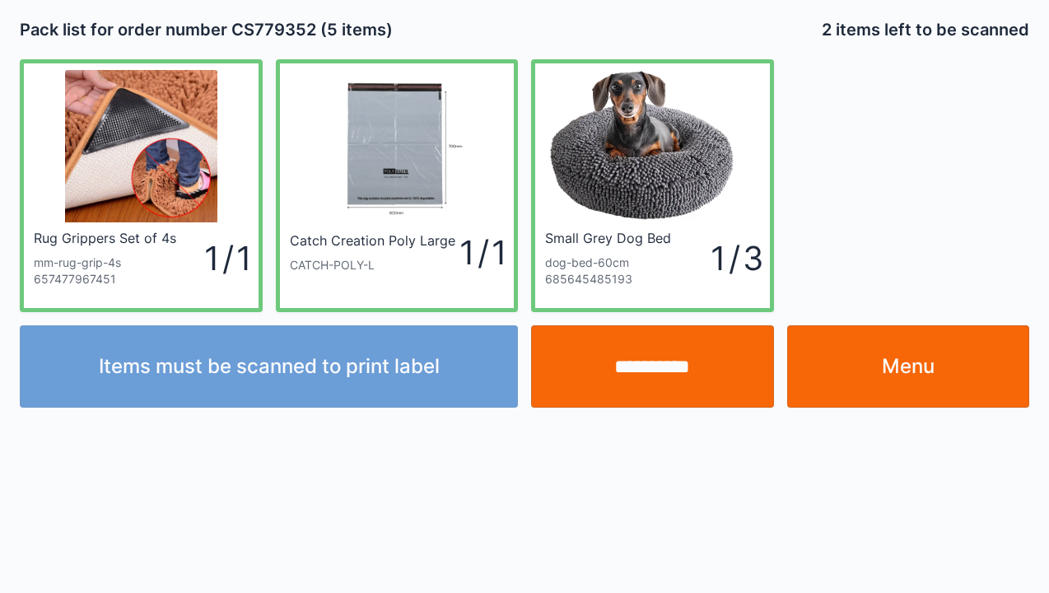
click at [252, 366] on div "Items must be scanned to print label" at bounding box center [268, 366] width 511 height 82
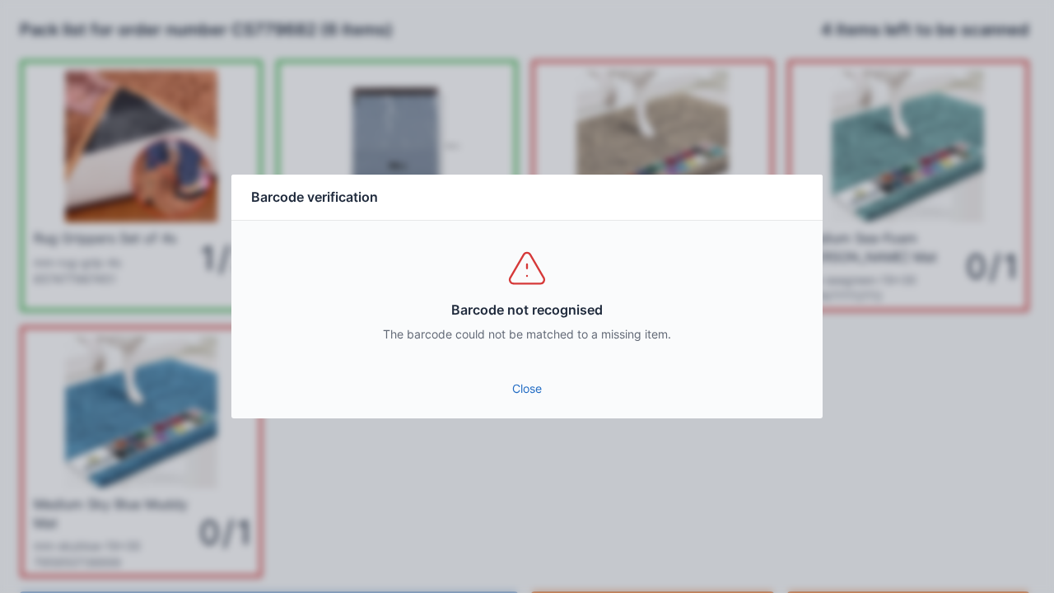
click at [516, 417] on div "Close" at bounding box center [526, 393] width 591 height 49
click at [534, 412] on div "Close" at bounding box center [526, 393] width 591 height 49
click at [527, 395] on link "Close" at bounding box center [527, 389] width 565 height 30
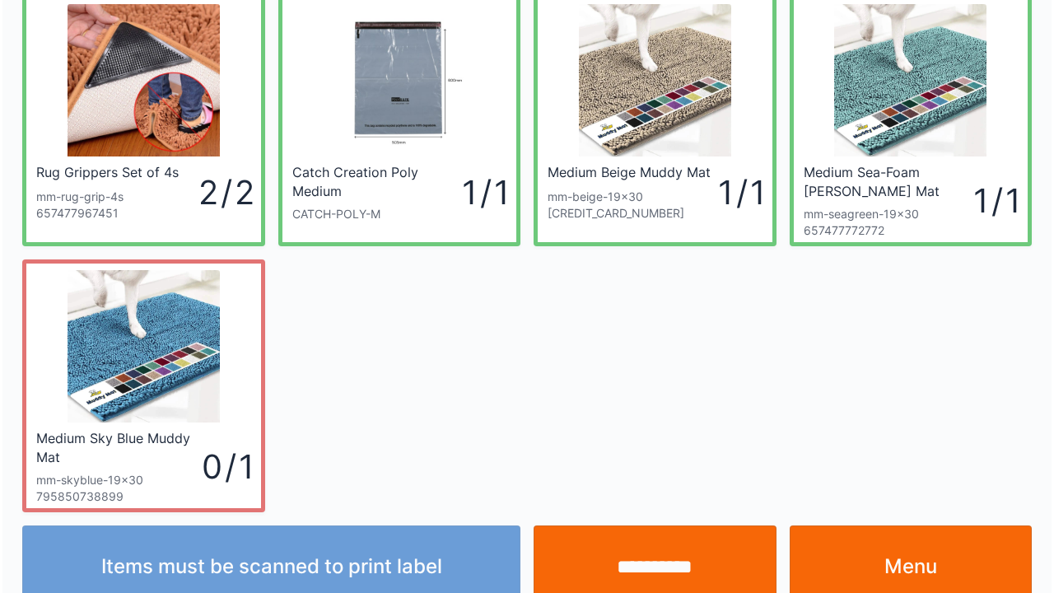
scroll to position [96, 0]
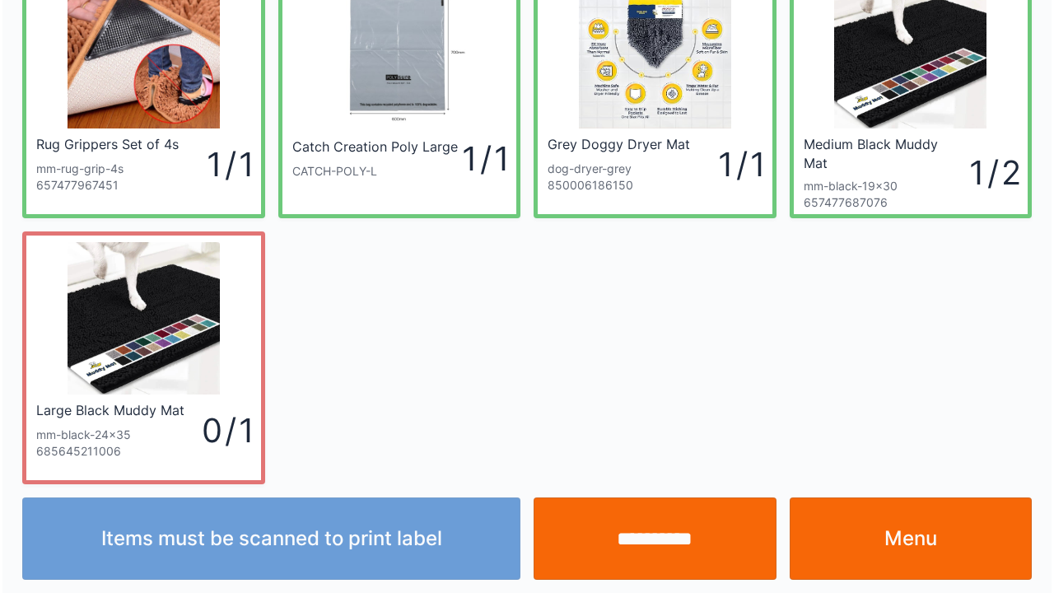
scroll to position [96, 0]
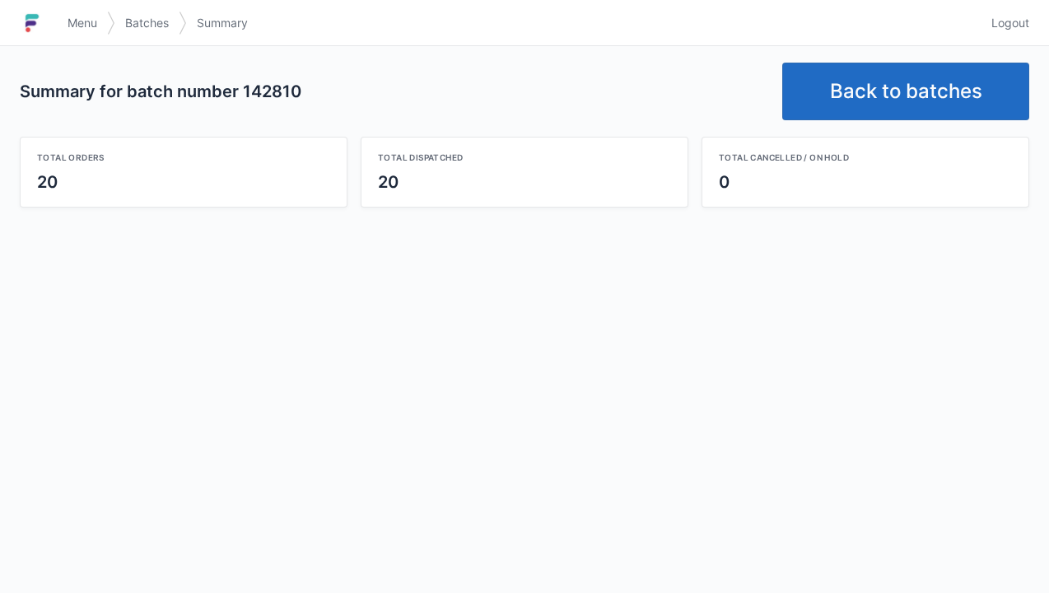
click at [894, 97] on link "Back to batches" at bounding box center [905, 92] width 247 height 58
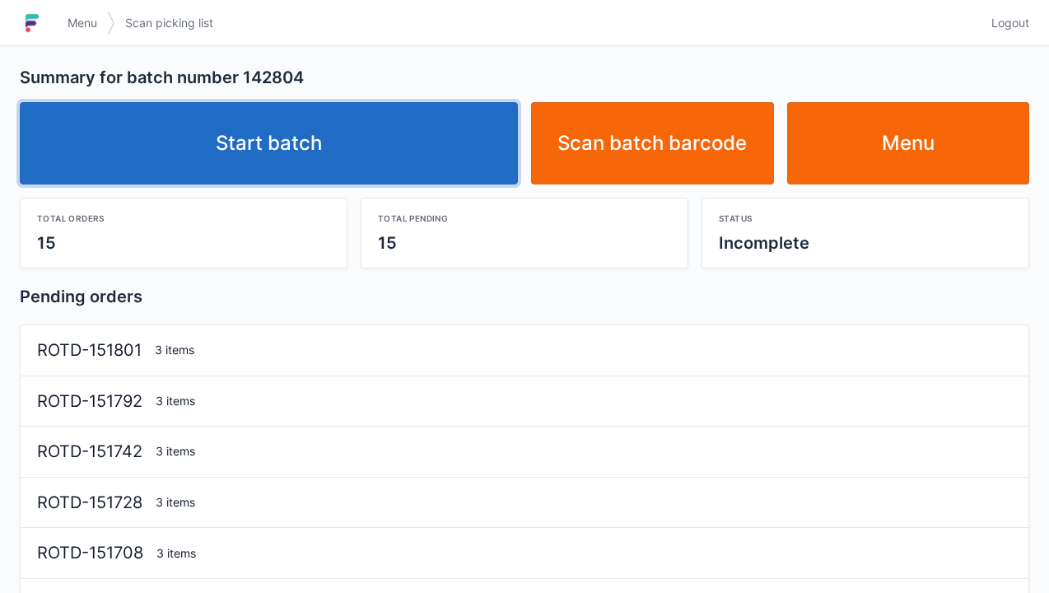
click at [359, 135] on link "Start batch" at bounding box center [269, 143] width 498 height 82
